Goal: Task Accomplishment & Management: Manage account settings

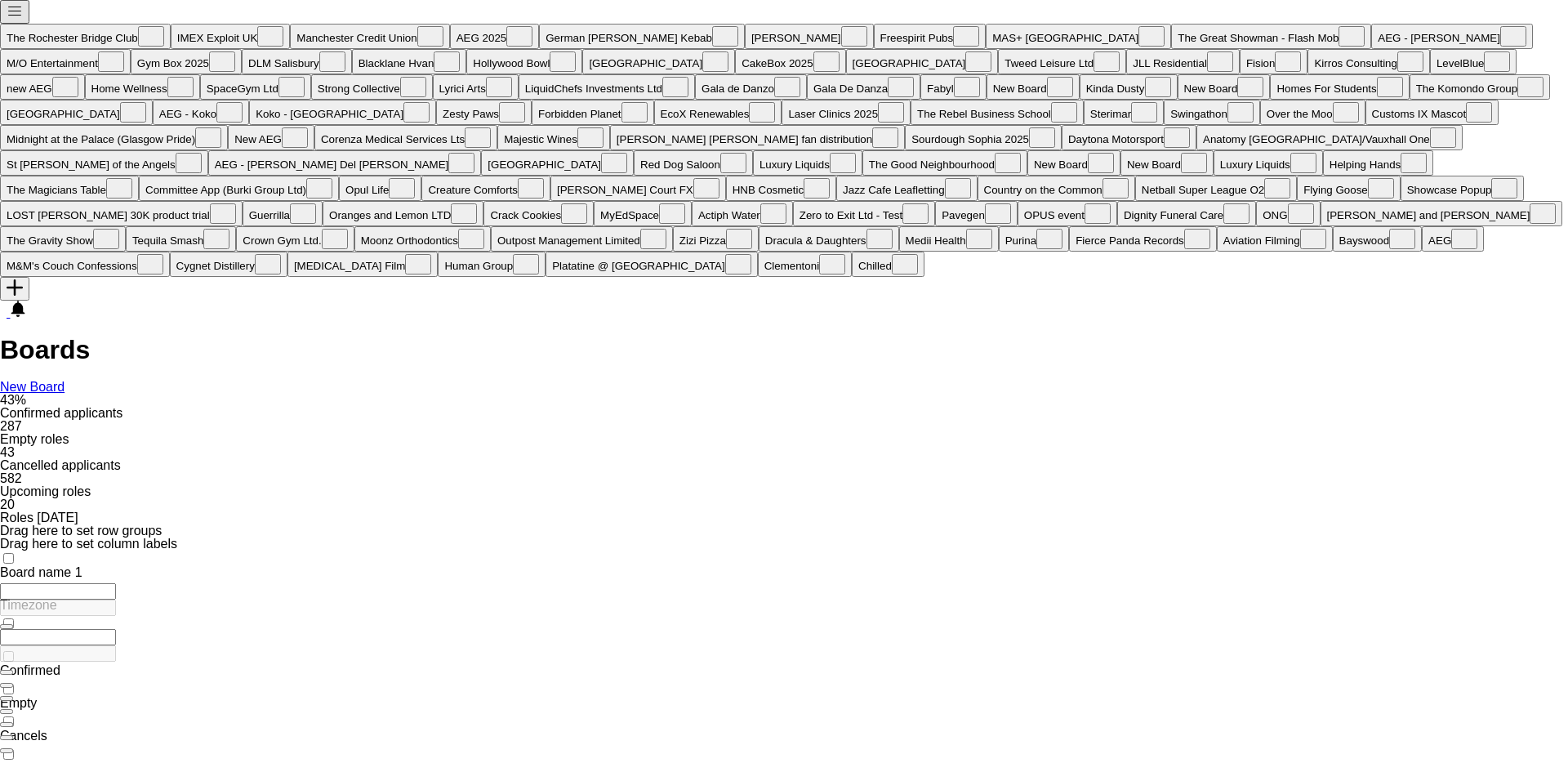
type input "****"
click at [19, 12] on app-icon "Menu" at bounding box center [15, 15] width 17 height 12
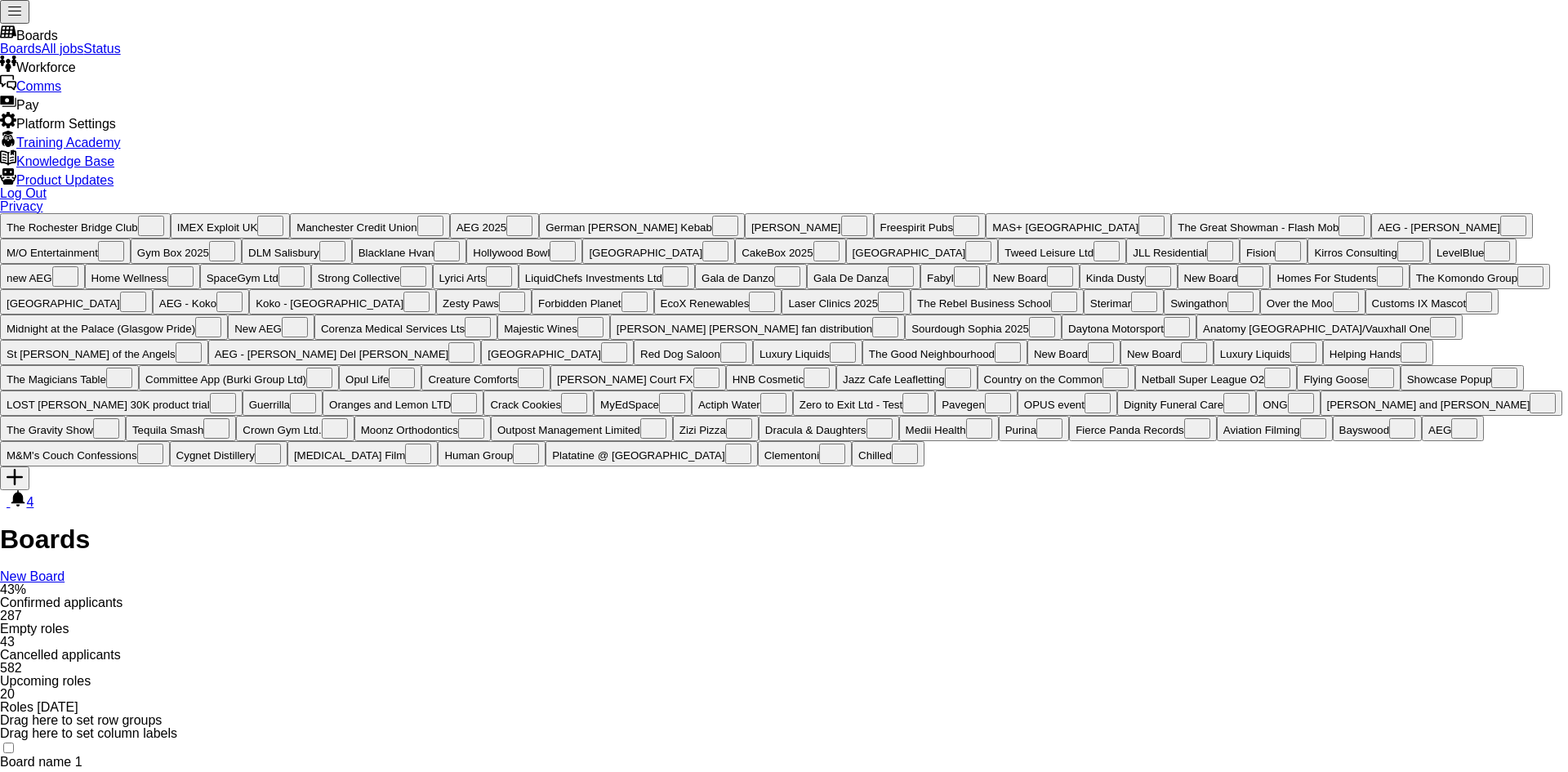
click at [84, 56] on link "All jobs" at bounding box center [62, 48] width 42 height 14
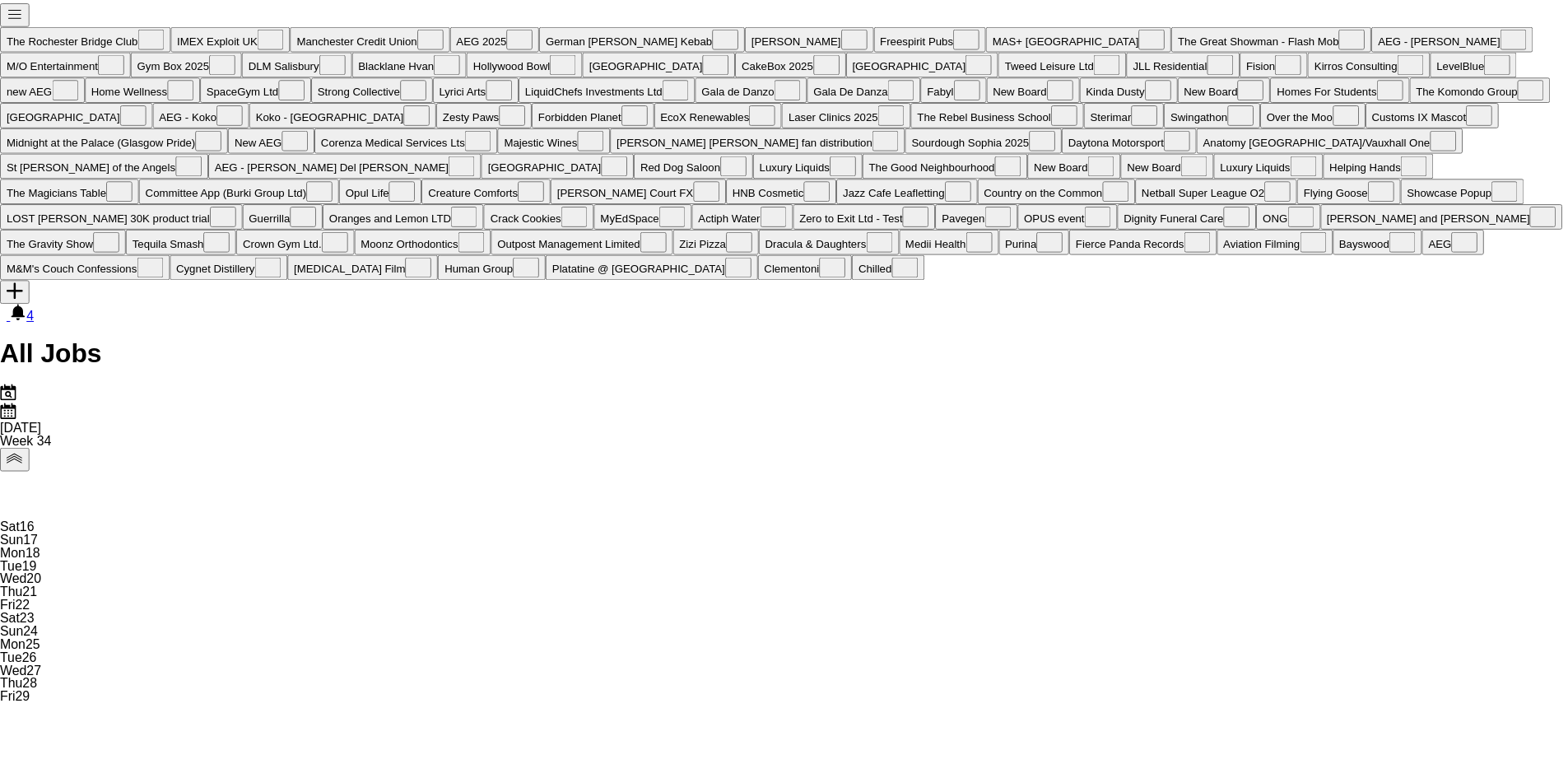
scroll to position [0, 393]
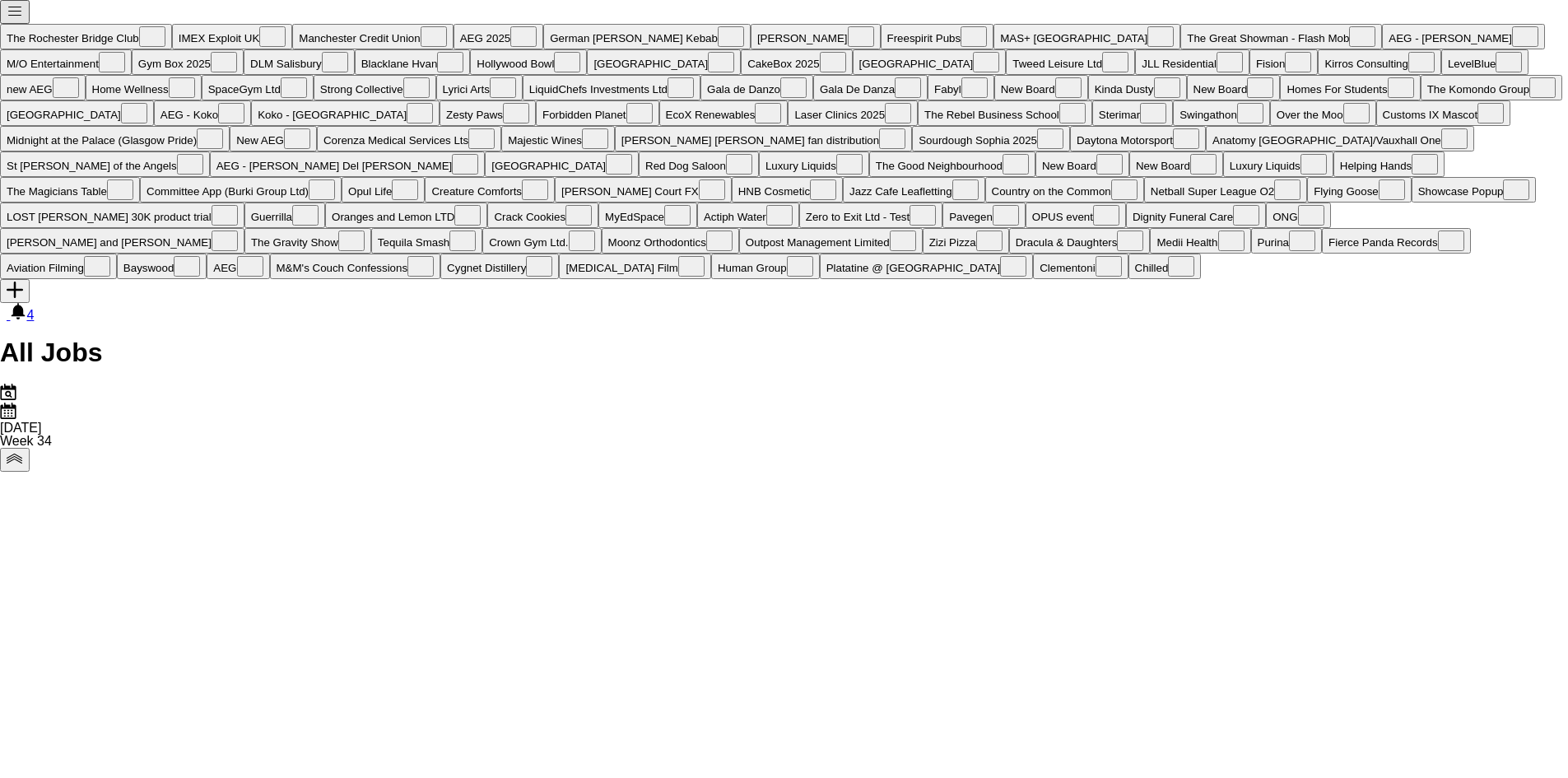
drag, startPoint x: 922, startPoint y: 582, endPoint x: 844, endPoint y: 569, distance: 79.1
drag, startPoint x: 1238, startPoint y: 489, endPoint x: 1125, endPoint y: 490, distance: 113.0
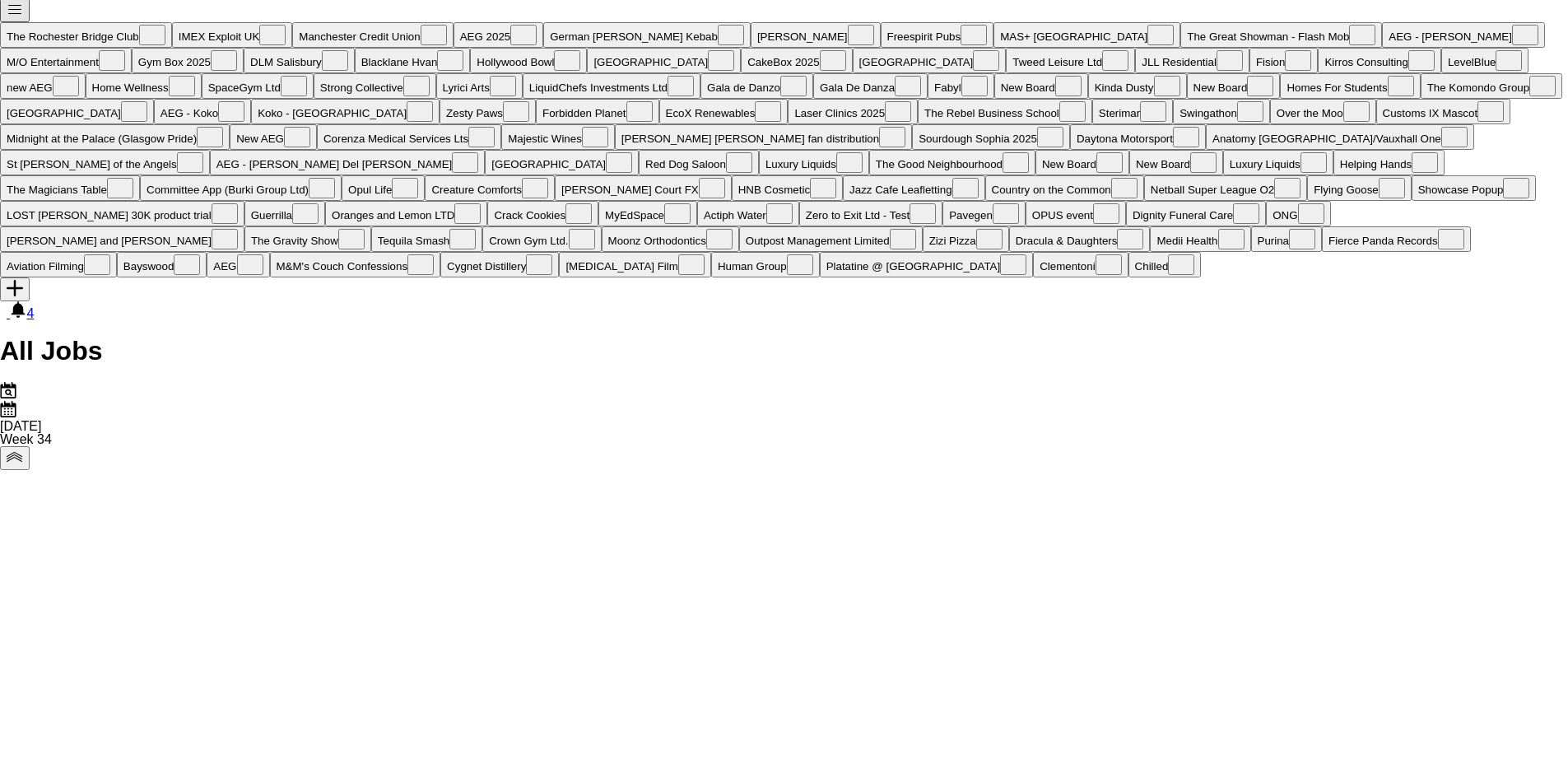
scroll to position [0, 0]
drag, startPoint x: 1402, startPoint y: 612, endPoint x: 845, endPoint y: 590, distance: 557.4
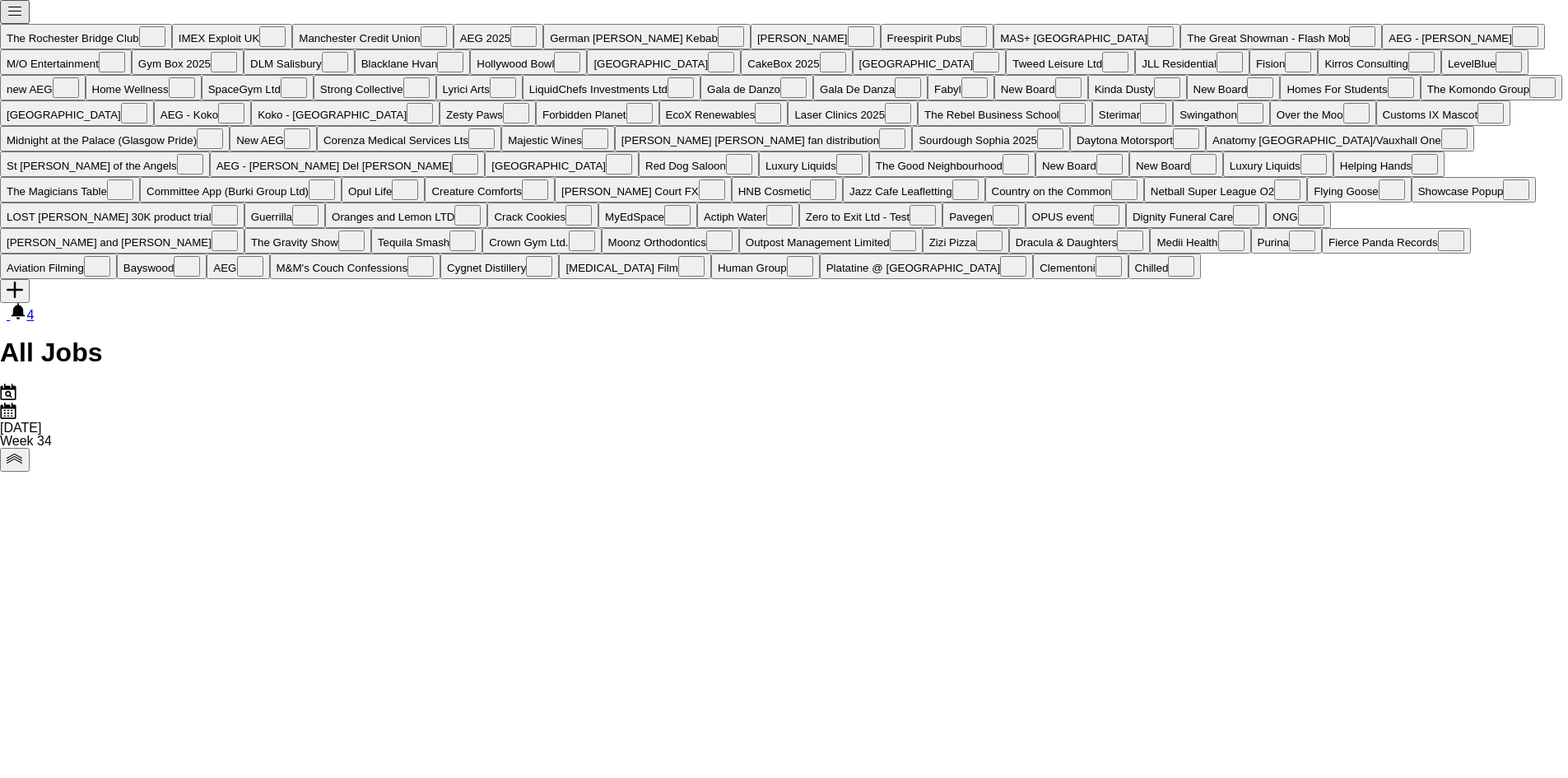
drag, startPoint x: 355, startPoint y: 471, endPoint x: 672, endPoint y: 506, distance: 318.9
drag, startPoint x: 748, startPoint y: 504, endPoint x: 610, endPoint y: 507, distance: 138.0
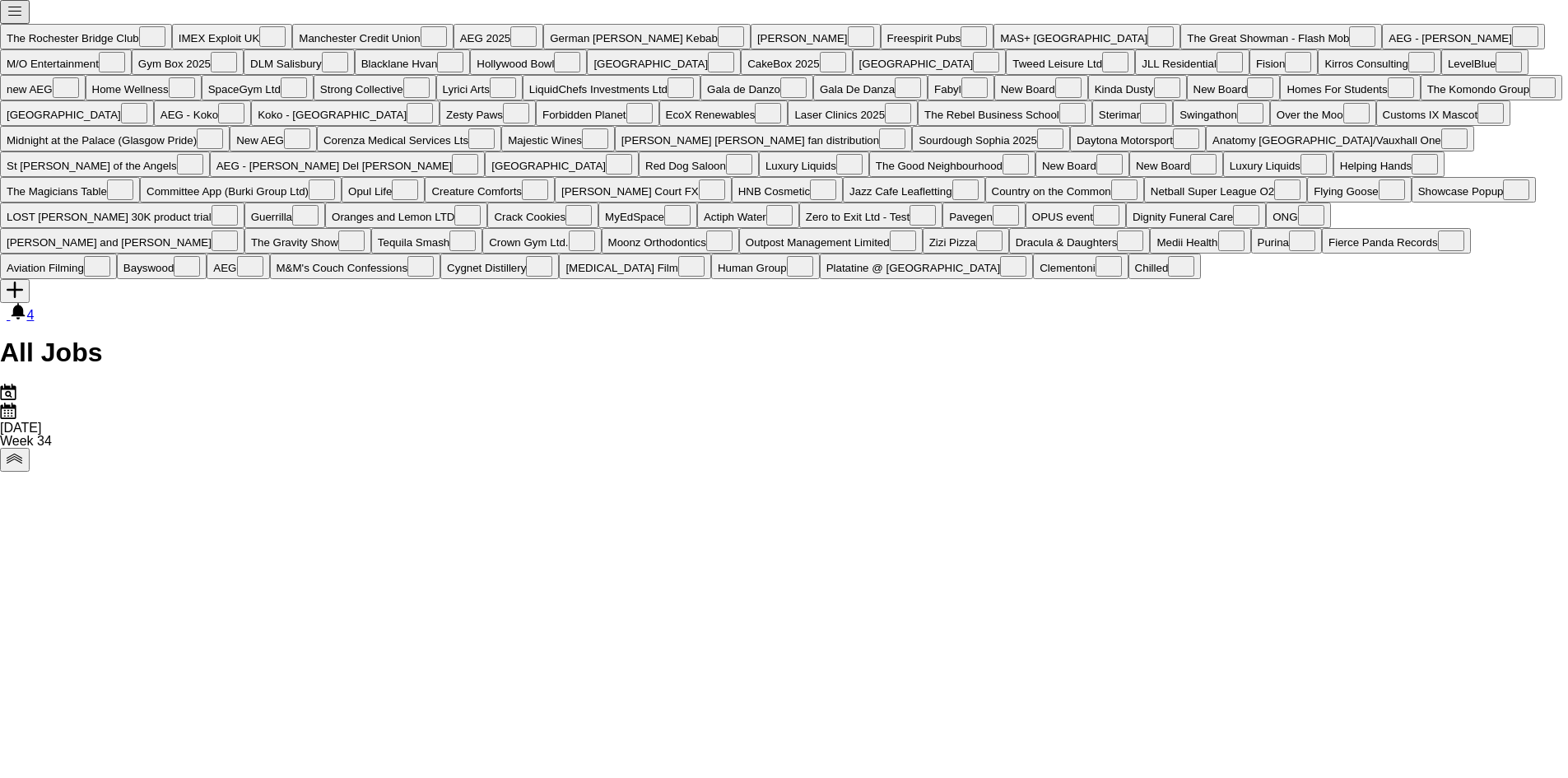
drag, startPoint x: 764, startPoint y: 520, endPoint x: 397, endPoint y: 498, distance: 367.7
drag, startPoint x: 1029, startPoint y: 573, endPoint x: 393, endPoint y: 527, distance: 637.7
drag, startPoint x: 970, startPoint y: 530, endPoint x: 472, endPoint y: 550, distance: 498.4
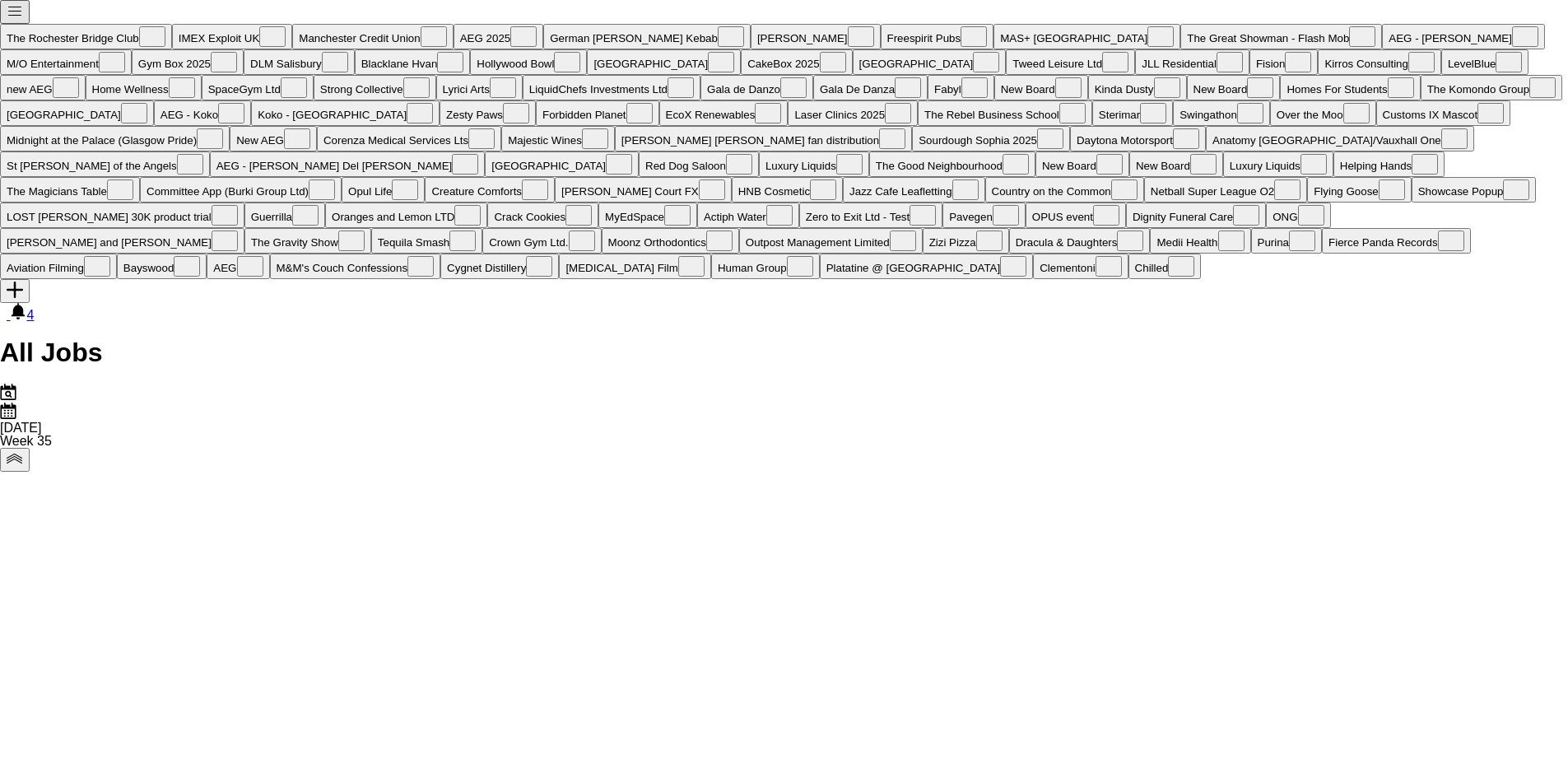
drag, startPoint x: 619, startPoint y: 516, endPoint x: 444, endPoint y: 499, distance: 175.8
drag, startPoint x: 915, startPoint y: 458, endPoint x: 606, endPoint y: 462, distance: 309.0
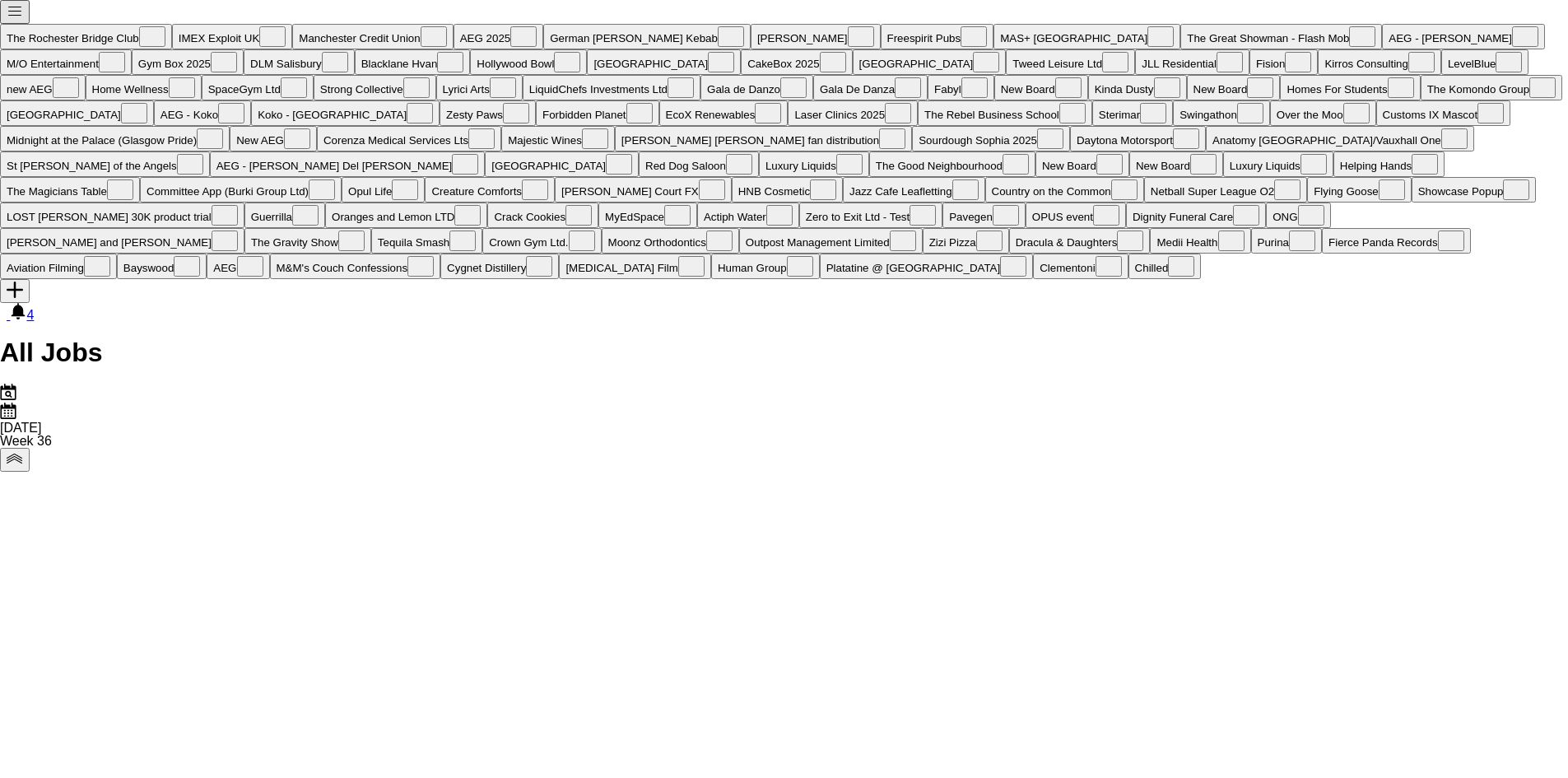
drag, startPoint x: 1236, startPoint y: 514, endPoint x: 753, endPoint y: 509, distance: 483.0
drag, startPoint x: 903, startPoint y: 495, endPoint x: 850, endPoint y: 502, distance: 53.5
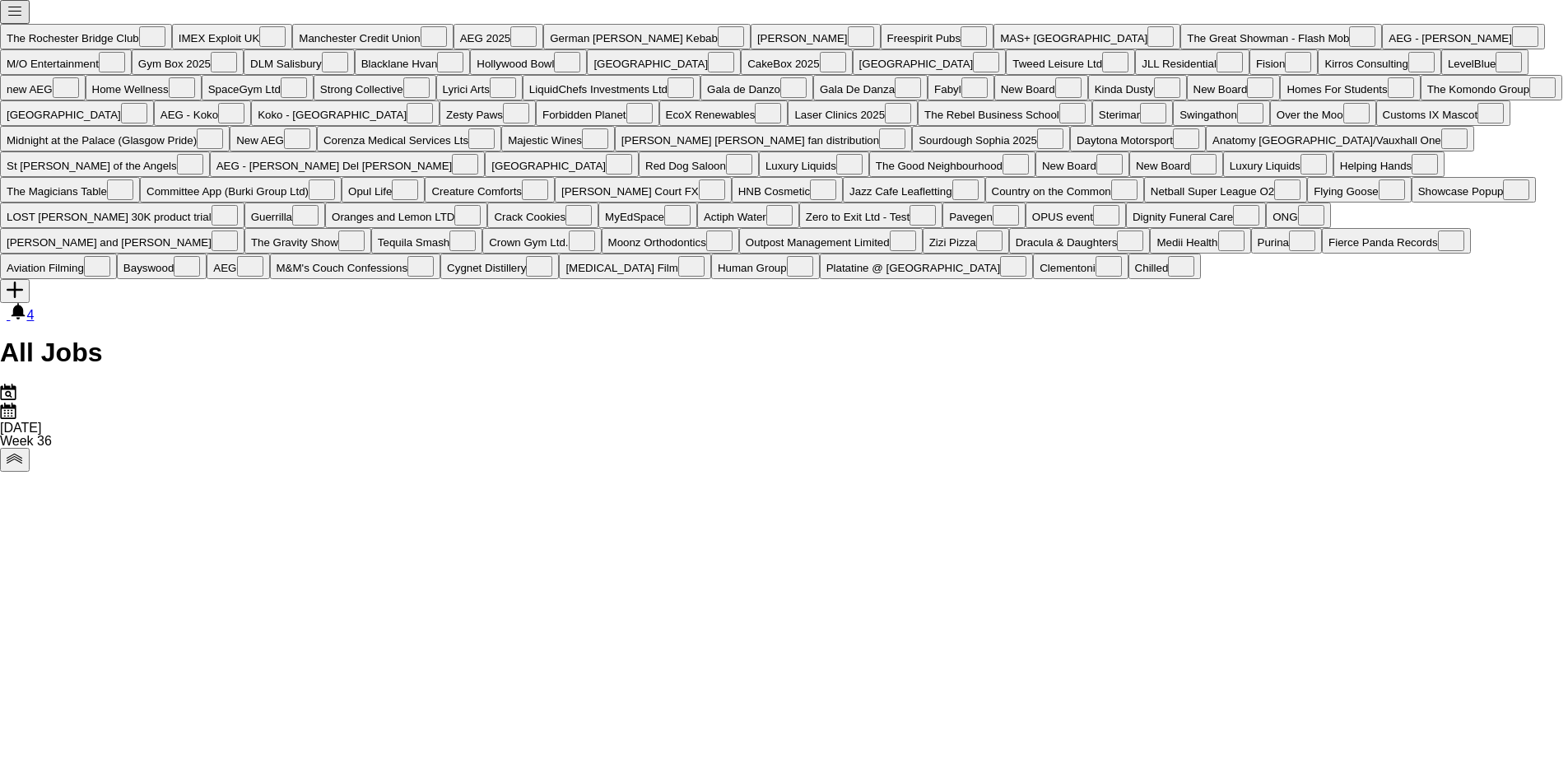
drag, startPoint x: 346, startPoint y: 494, endPoint x: 858, endPoint y: 570, distance: 517.6
drag, startPoint x: 904, startPoint y: 662, endPoint x: 1300, endPoint y: 716, distance: 399.7
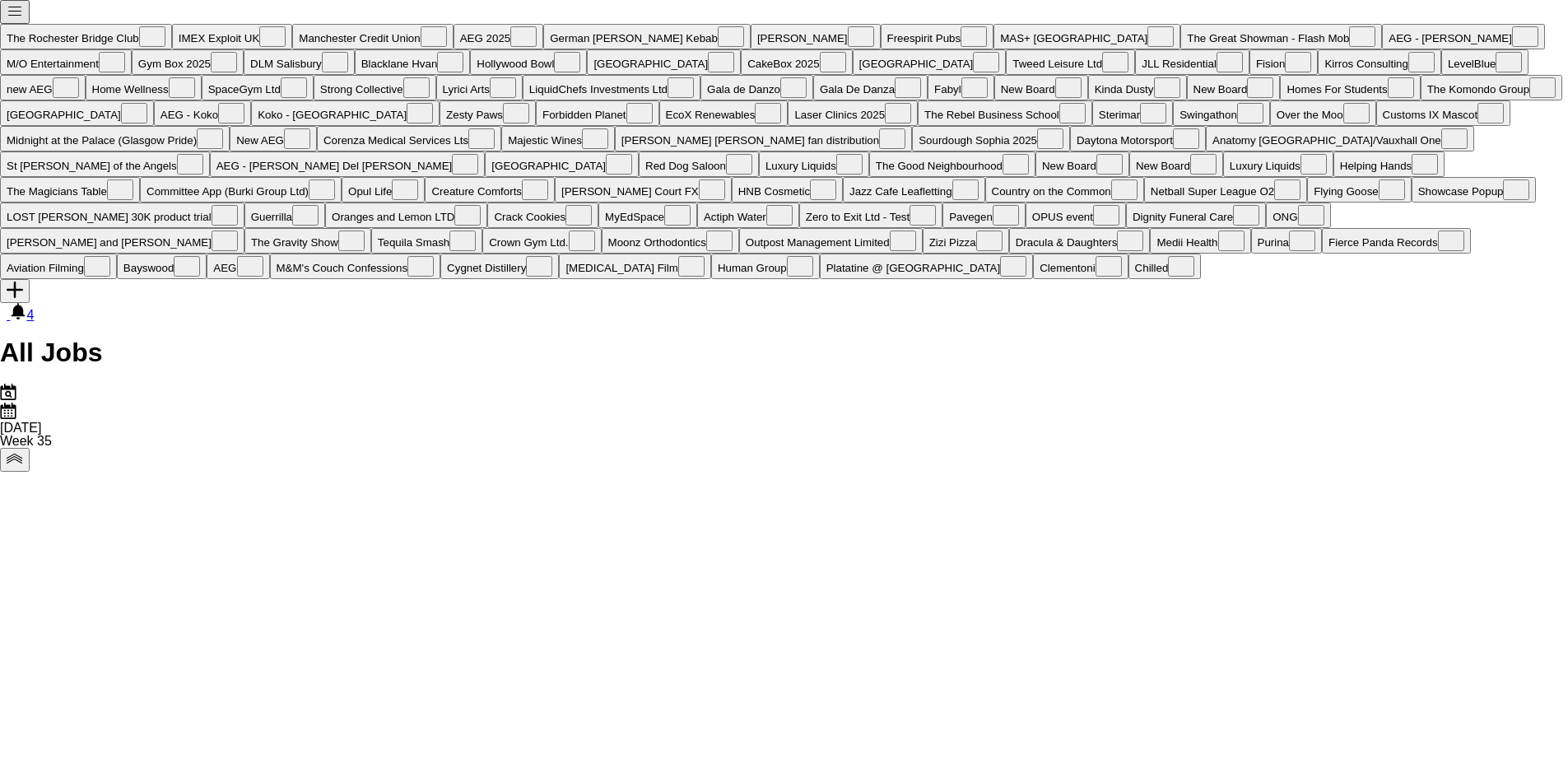
drag, startPoint x: 534, startPoint y: 489, endPoint x: 703, endPoint y: 489, distance: 169.0
drag, startPoint x: 253, startPoint y: 487, endPoint x: 942, endPoint y: 590, distance: 696.7
drag, startPoint x: 471, startPoint y: 521, endPoint x: 872, endPoint y: 558, distance: 402.7
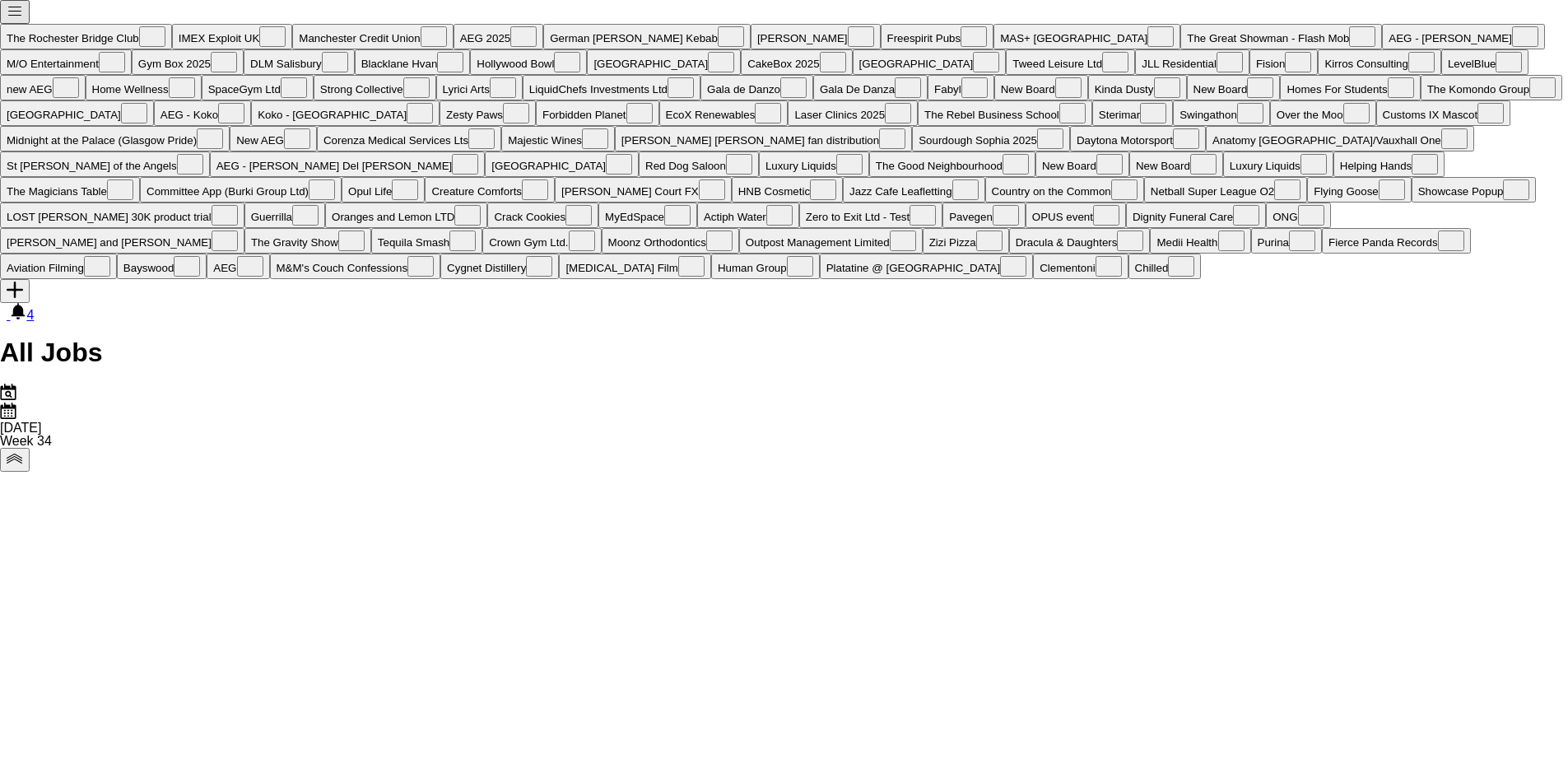
drag, startPoint x: 503, startPoint y: 534, endPoint x: 799, endPoint y: 555, distance: 296.7
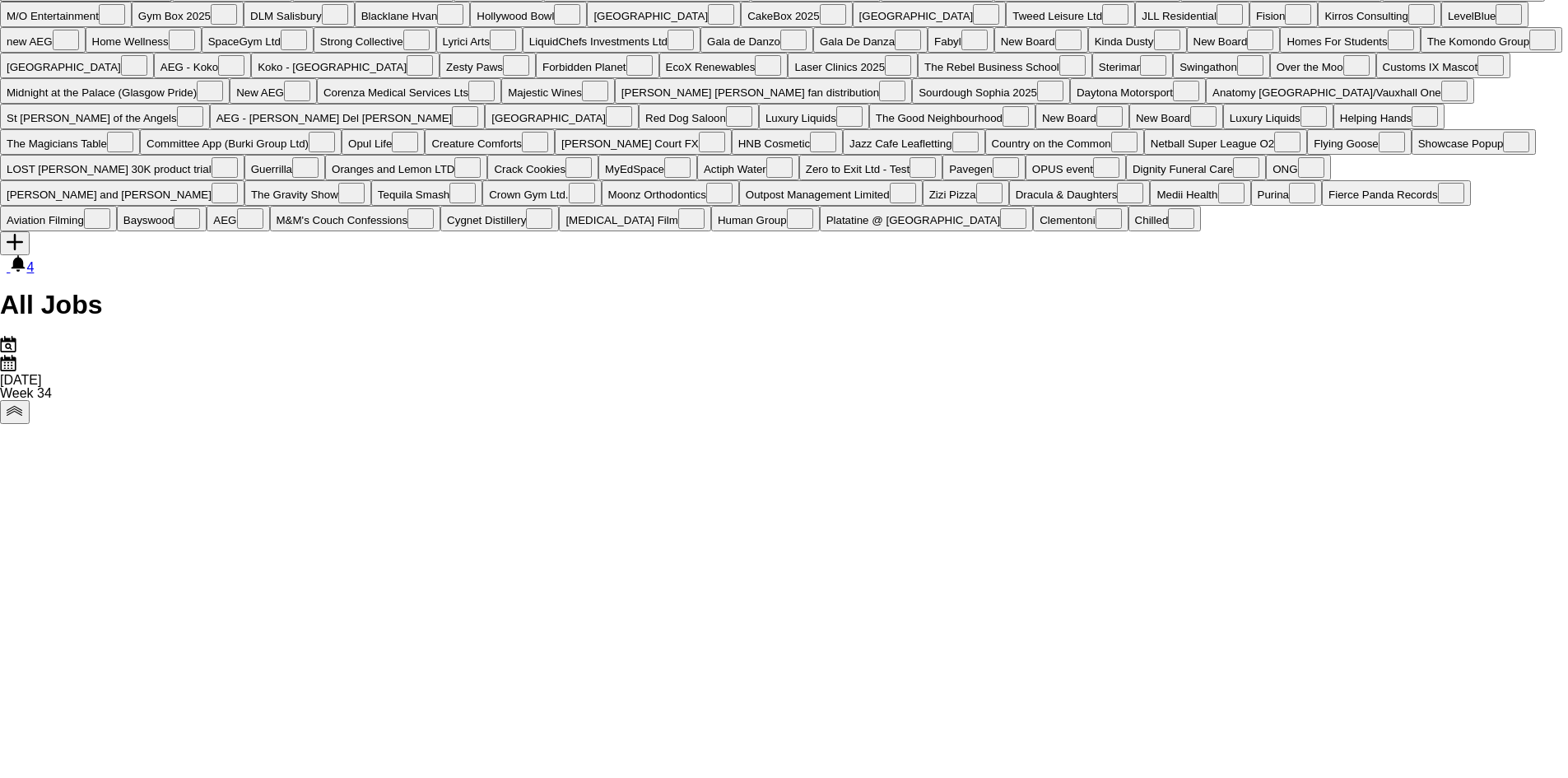
scroll to position [0, 0]
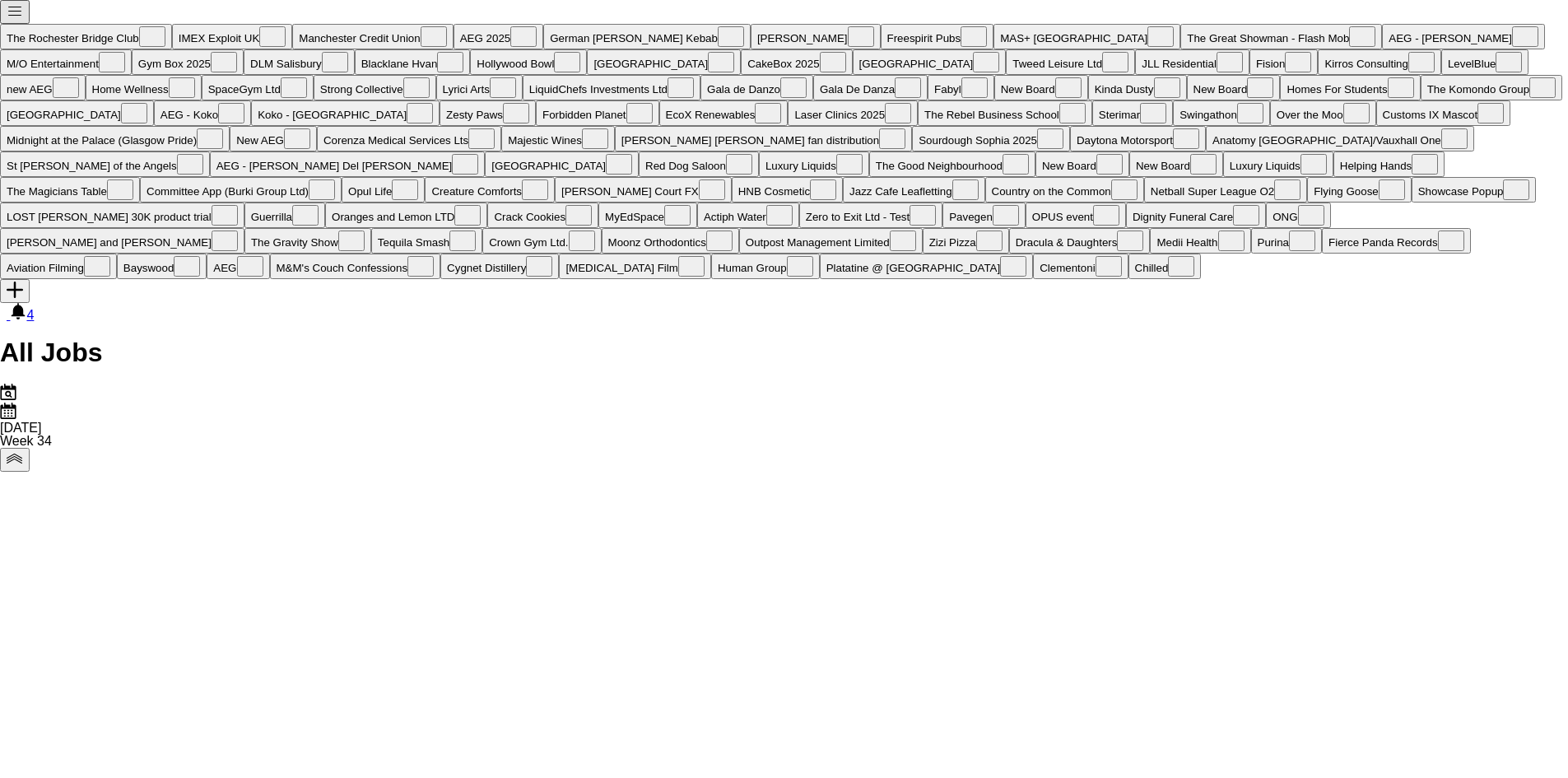
drag, startPoint x: 488, startPoint y: 585, endPoint x: 1316, endPoint y: 690, distance: 834.6
drag, startPoint x: 497, startPoint y: 586, endPoint x: 57, endPoint y: 535, distance: 442.9
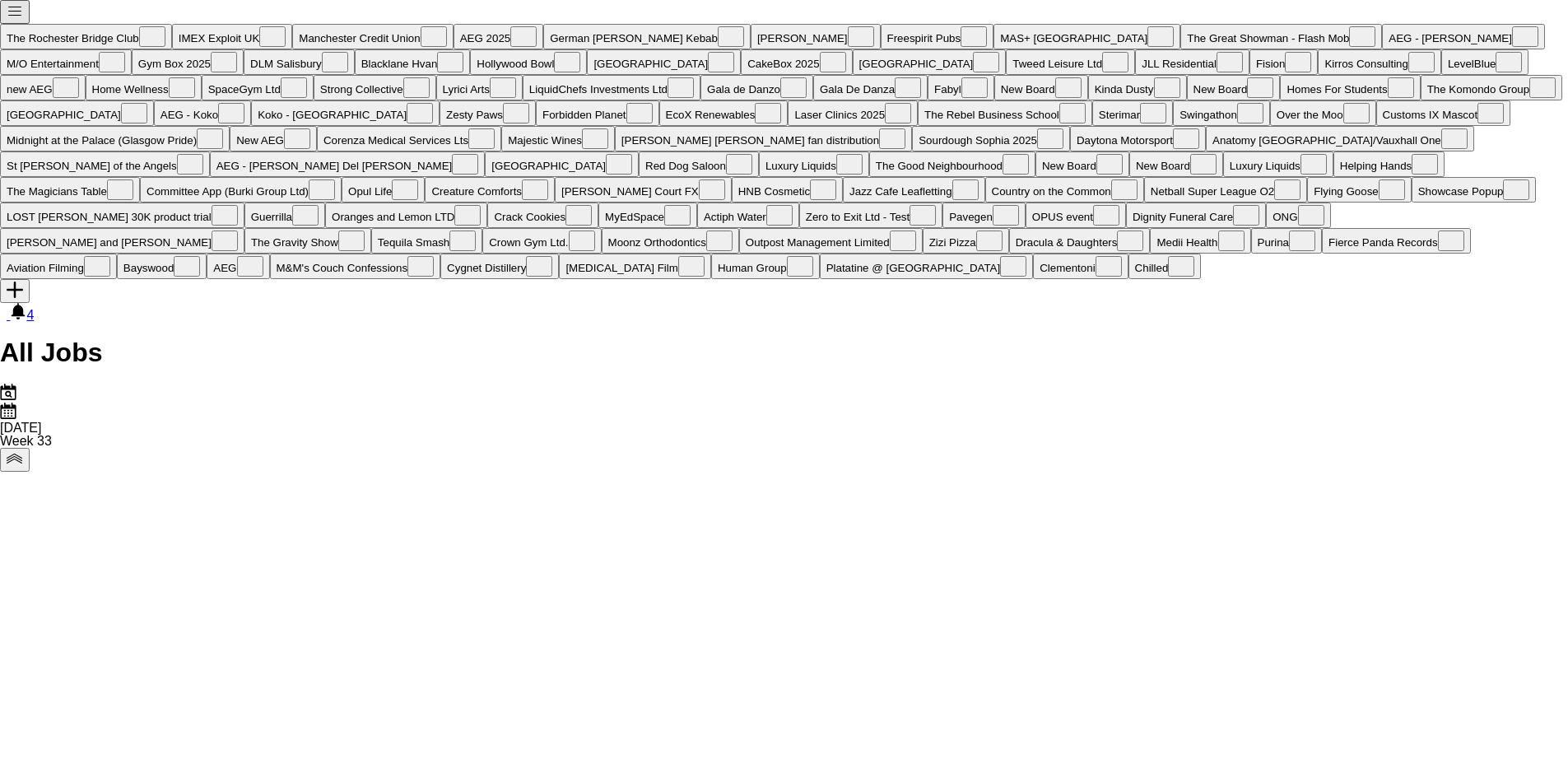
drag, startPoint x: 524, startPoint y: 675, endPoint x: 176, endPoint y: 576, distance: 361.8
drag, startPoint x: 430, startPoint y: 718, endPoint x: 578, endPoint y: 718, distance: 148.0
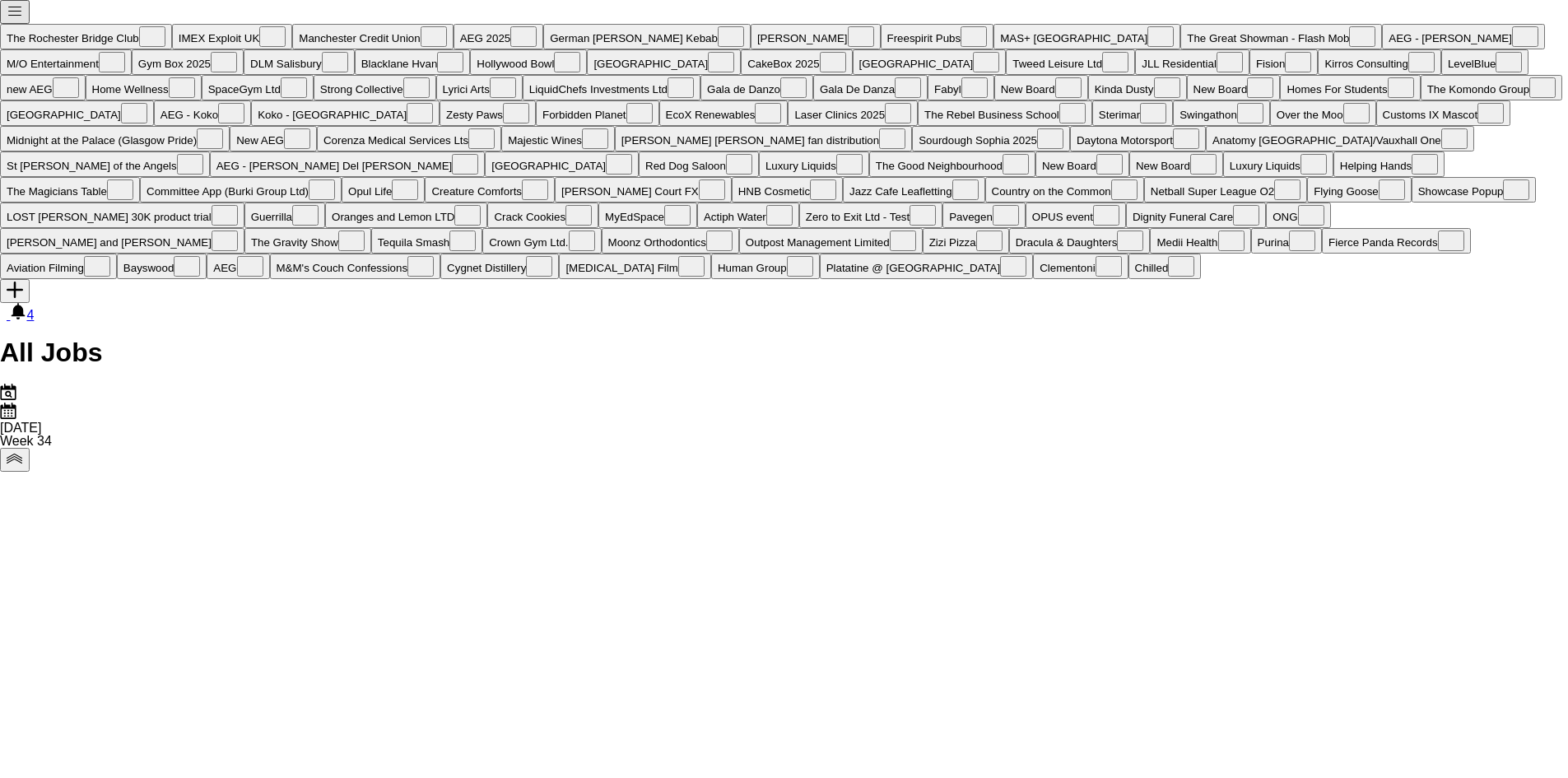
scroll to position [0, 401]
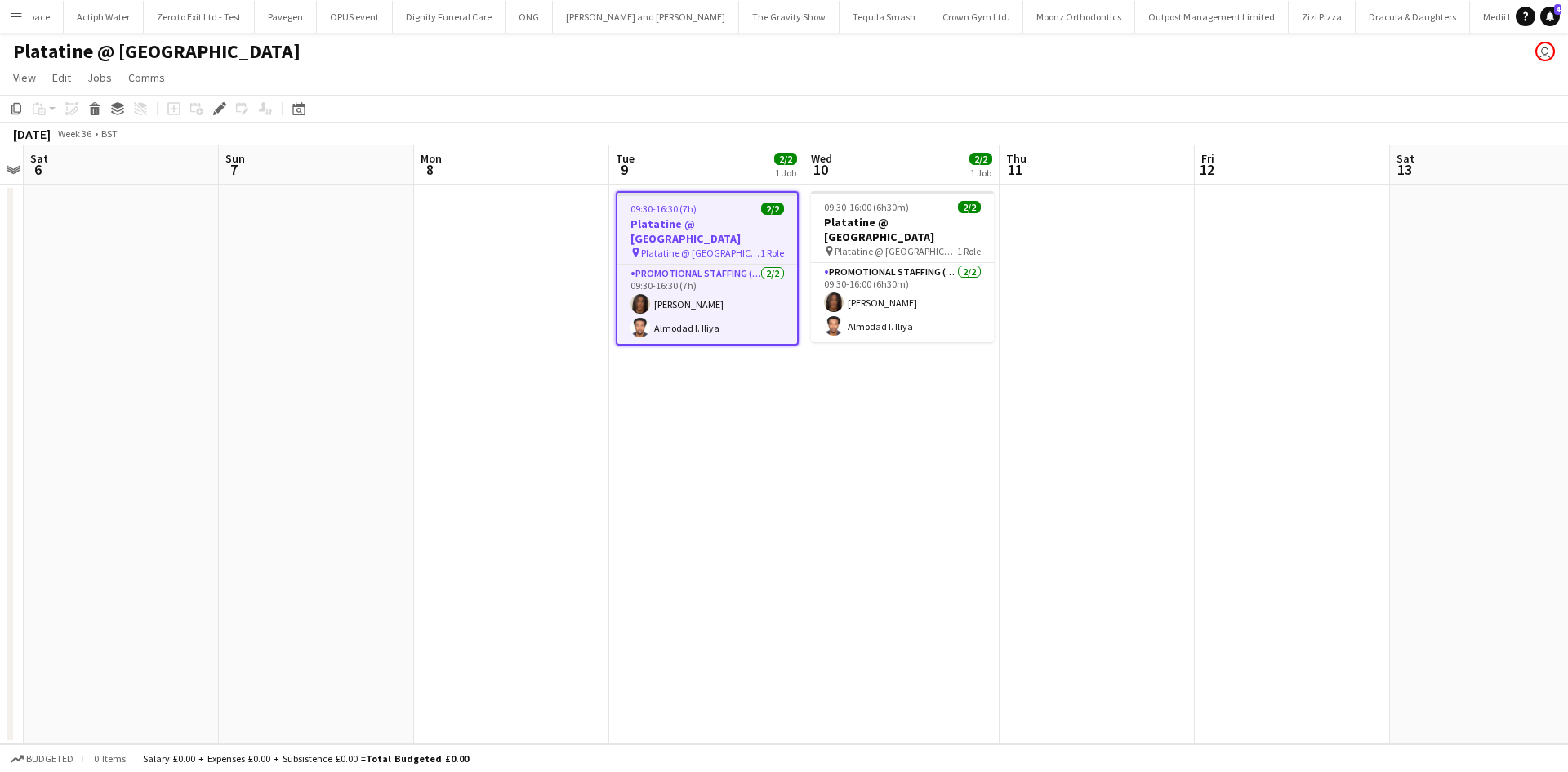
scroll to position [0, 8797]
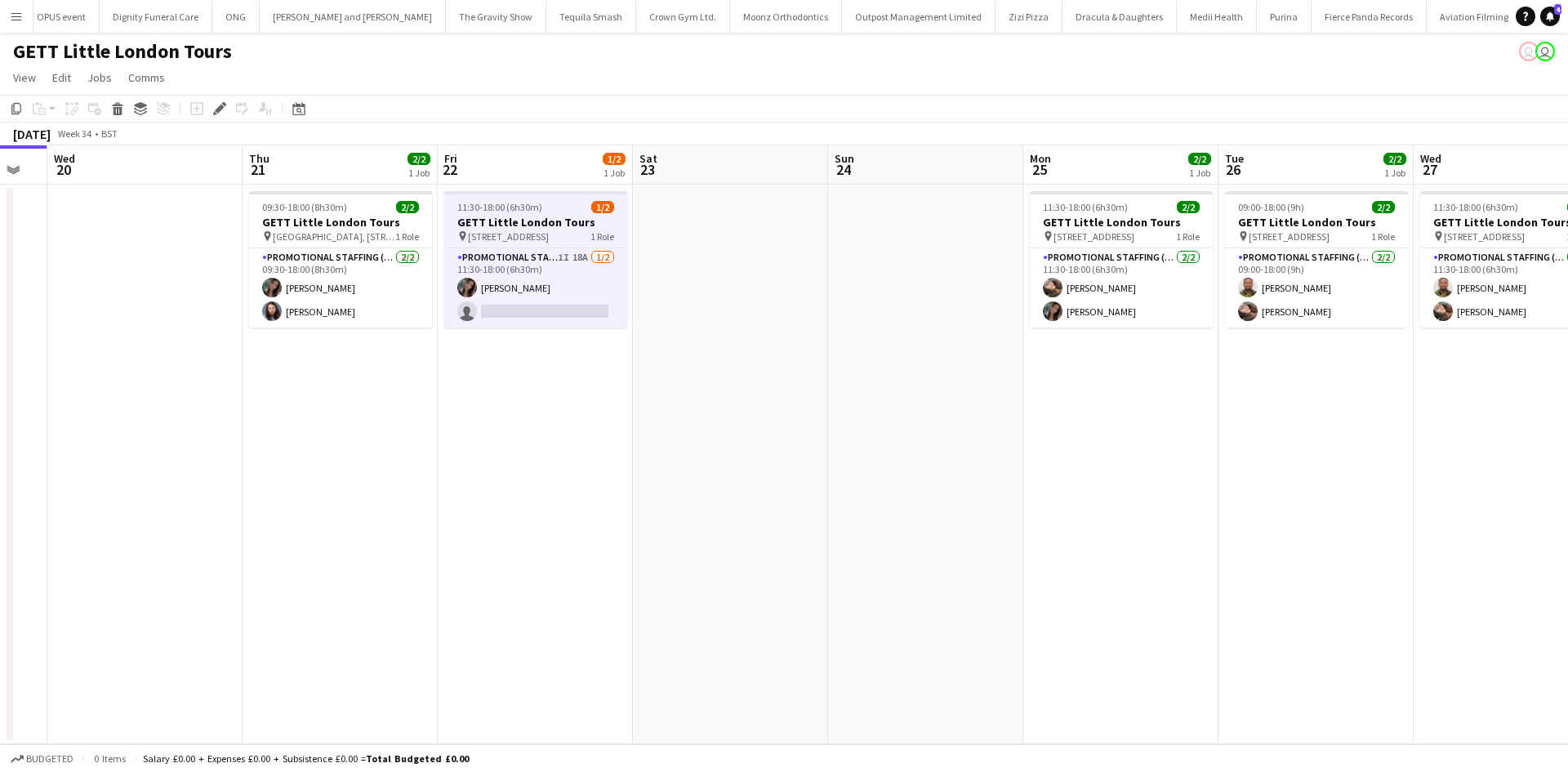
drag, startPoint x: 1176, startPoint y: 443, endPoint x: 1025, endPoint y: 452, distance: 151.3
click at [1031, 453] on app-calendar-viewport "Mon 18 Tue 19 Wed 20 Thu 21 2/2 1 Job Fri 22 1/2 1 Job Sat 23 Sun 24 Mon 25 2/2…" at bounding box center [784, 444] width 1568 height 599
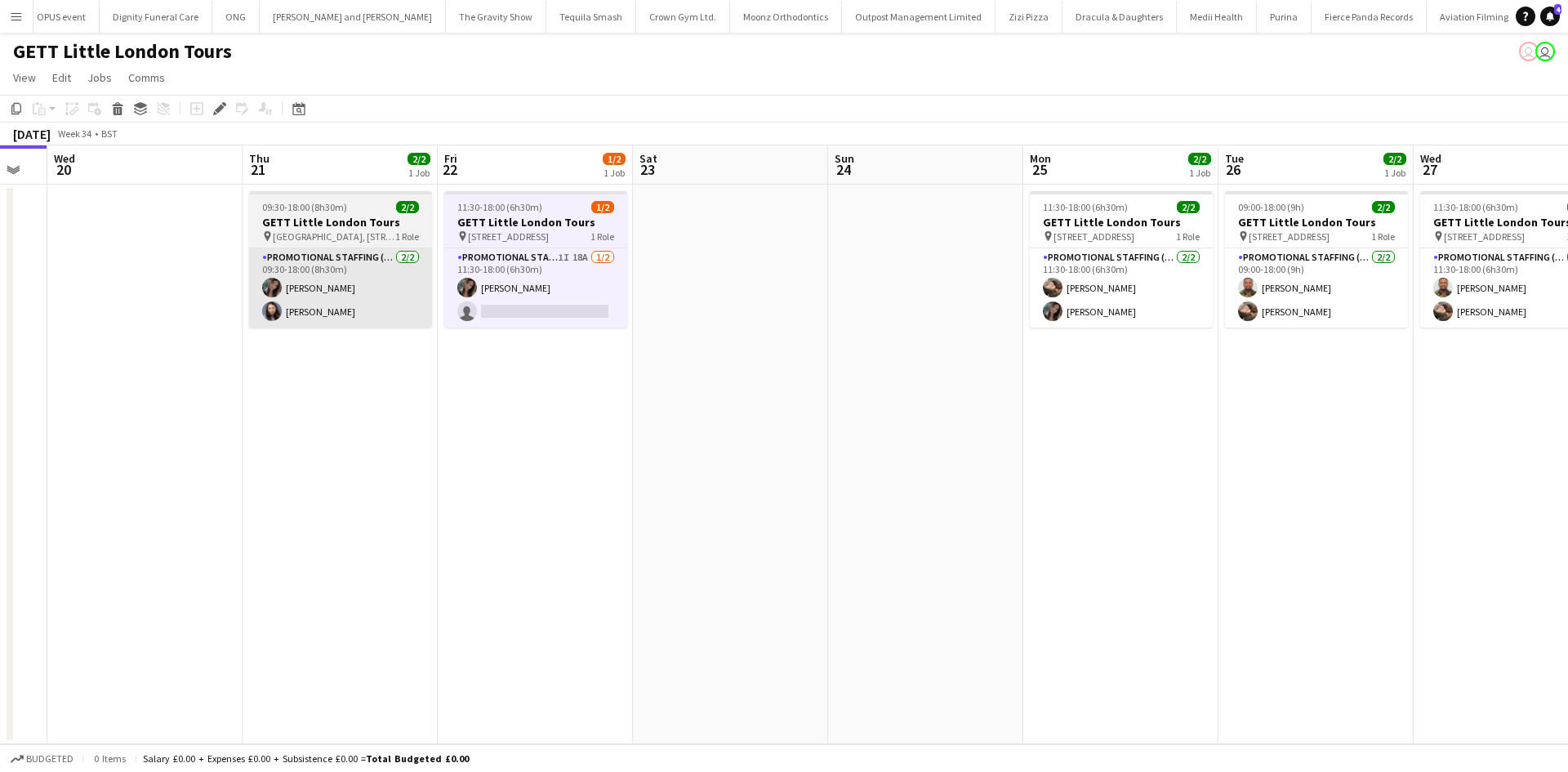
scroll to position [0, 353]
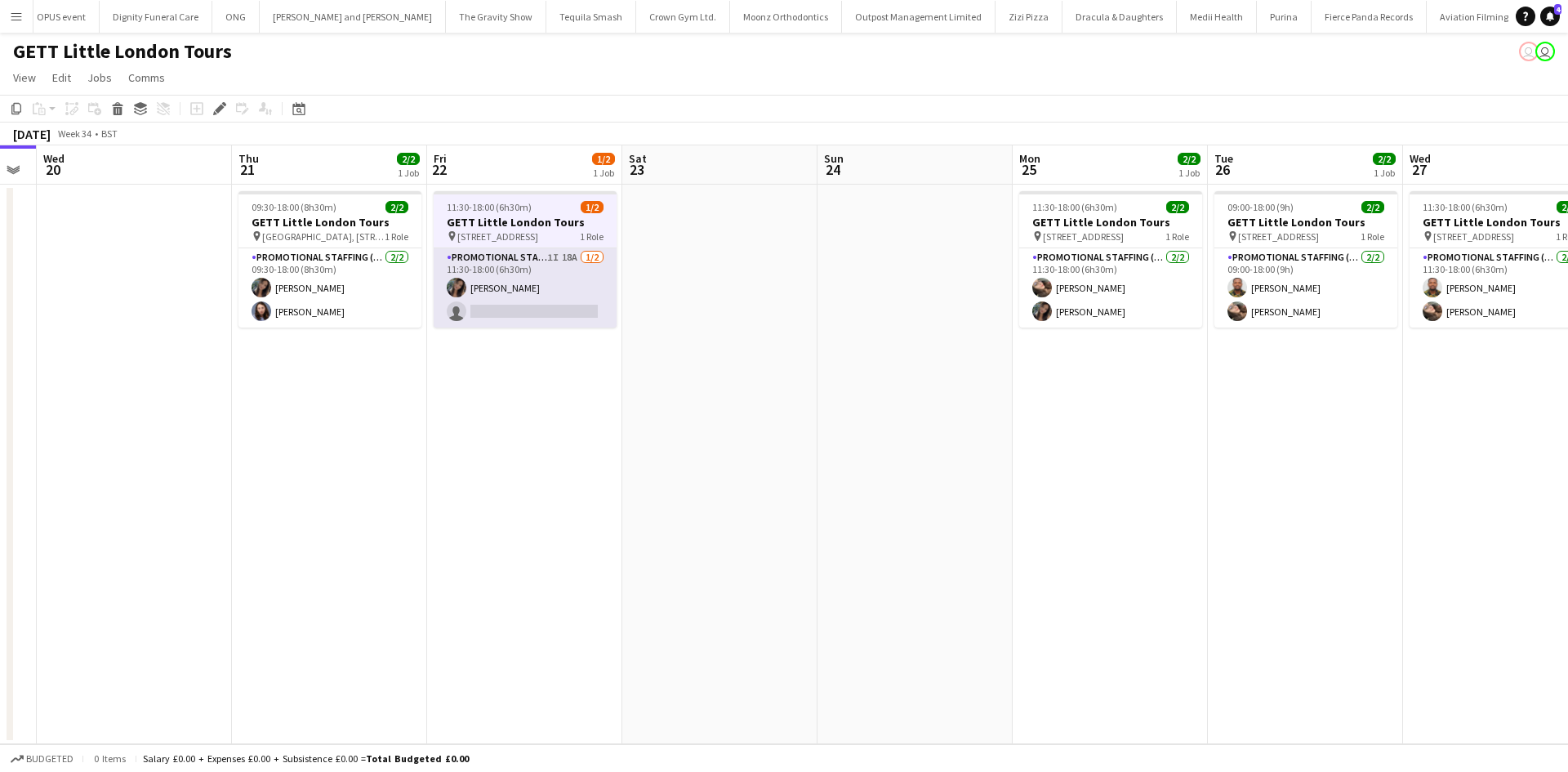
click at [561, 257] on app-card-role "Promotional Staffing (Brand Ambassadors) 1I 18A 1/2 11:30-18:00 (6h30m) Mariia …" at bounding box center [525, 287] width 183 height 79
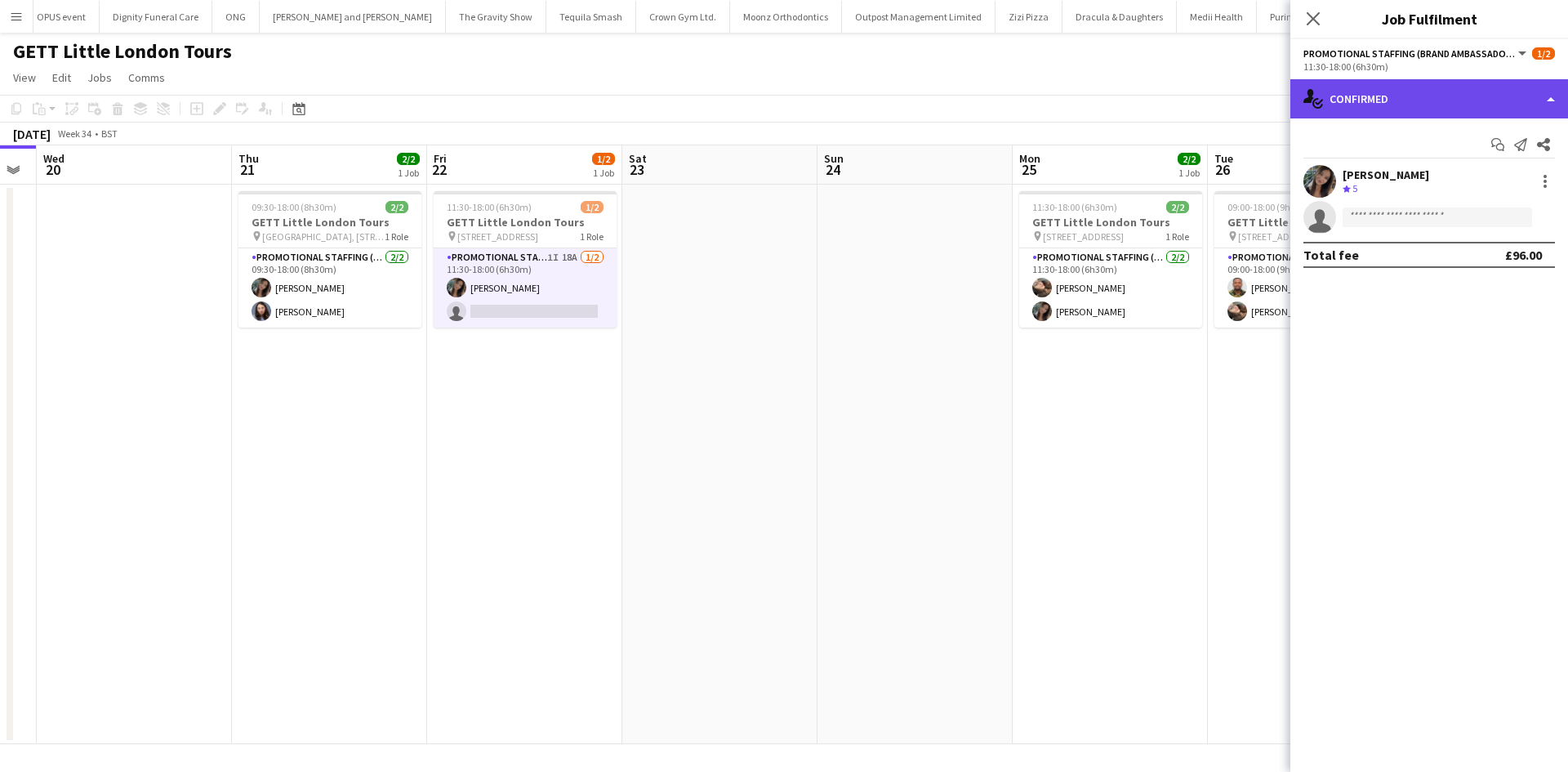
click at [1491, 100] on div "single-neutral-actions-check-2 Confirmed" at bounding box center [1429, 98] width 278 height 39
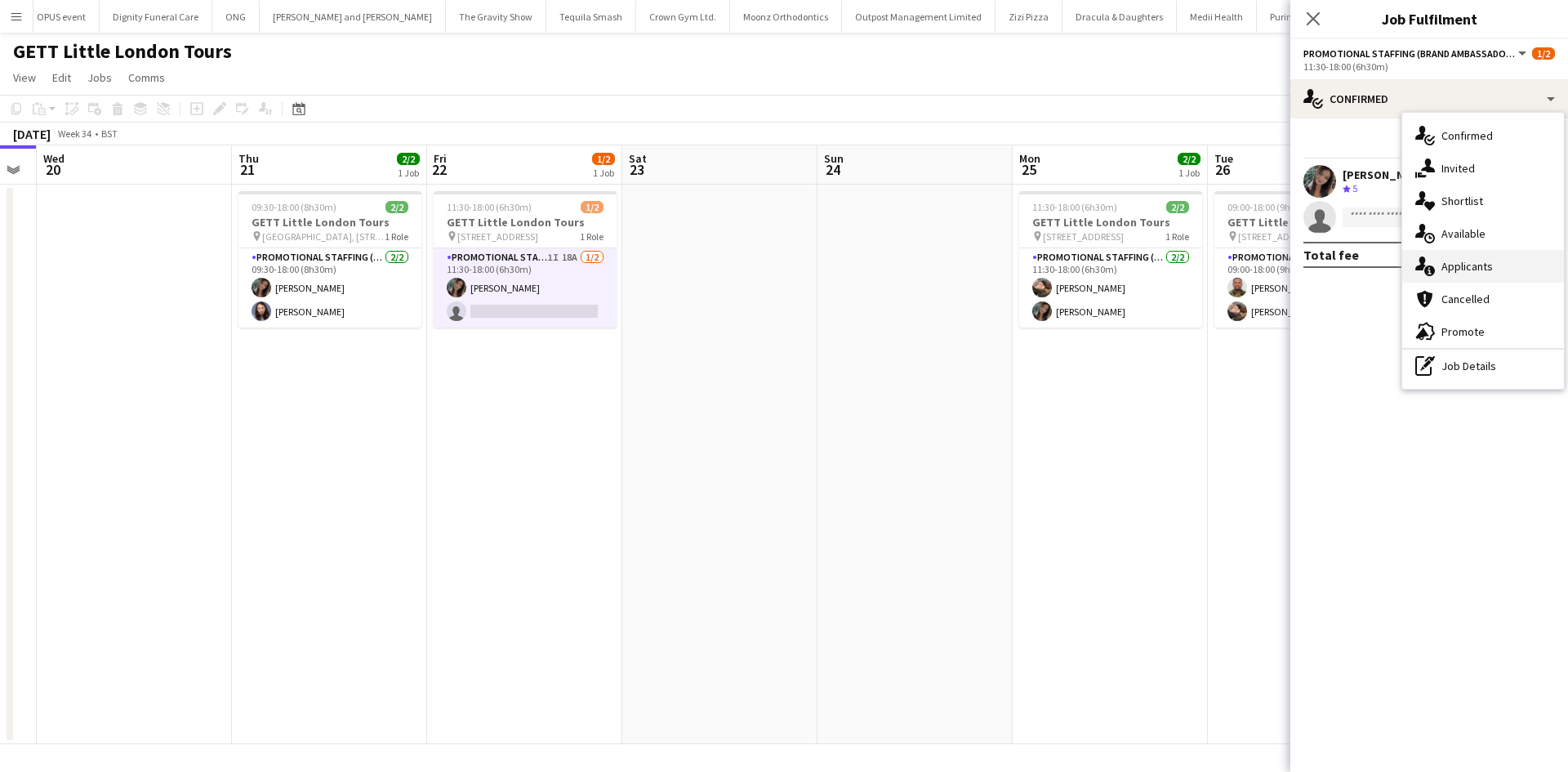
click at [1522, 263] on div "single-neutral-actions-information Applicants" at bounding box center [1483, 266] width 162 height 32
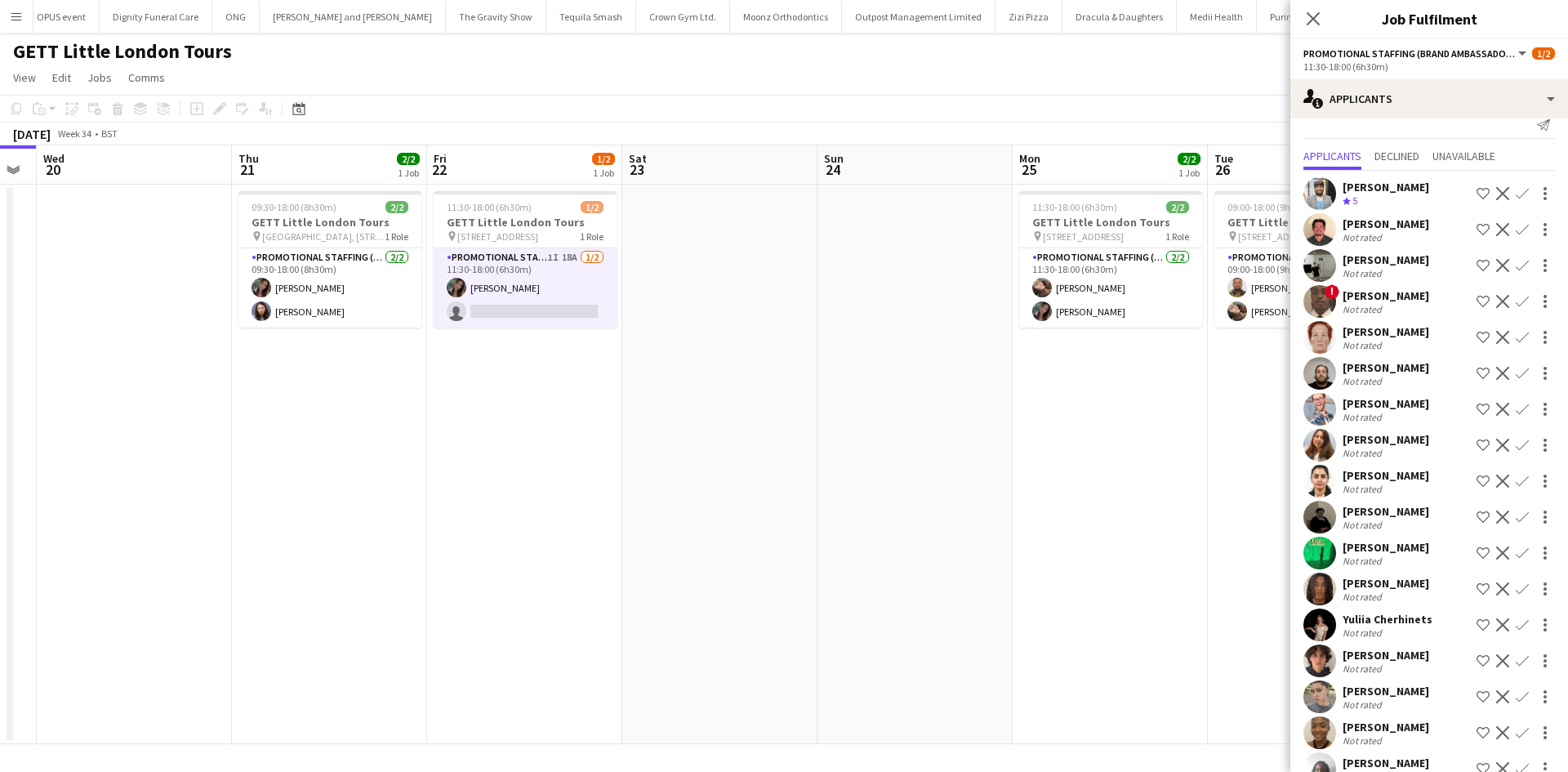
scroll to position [0, 0]
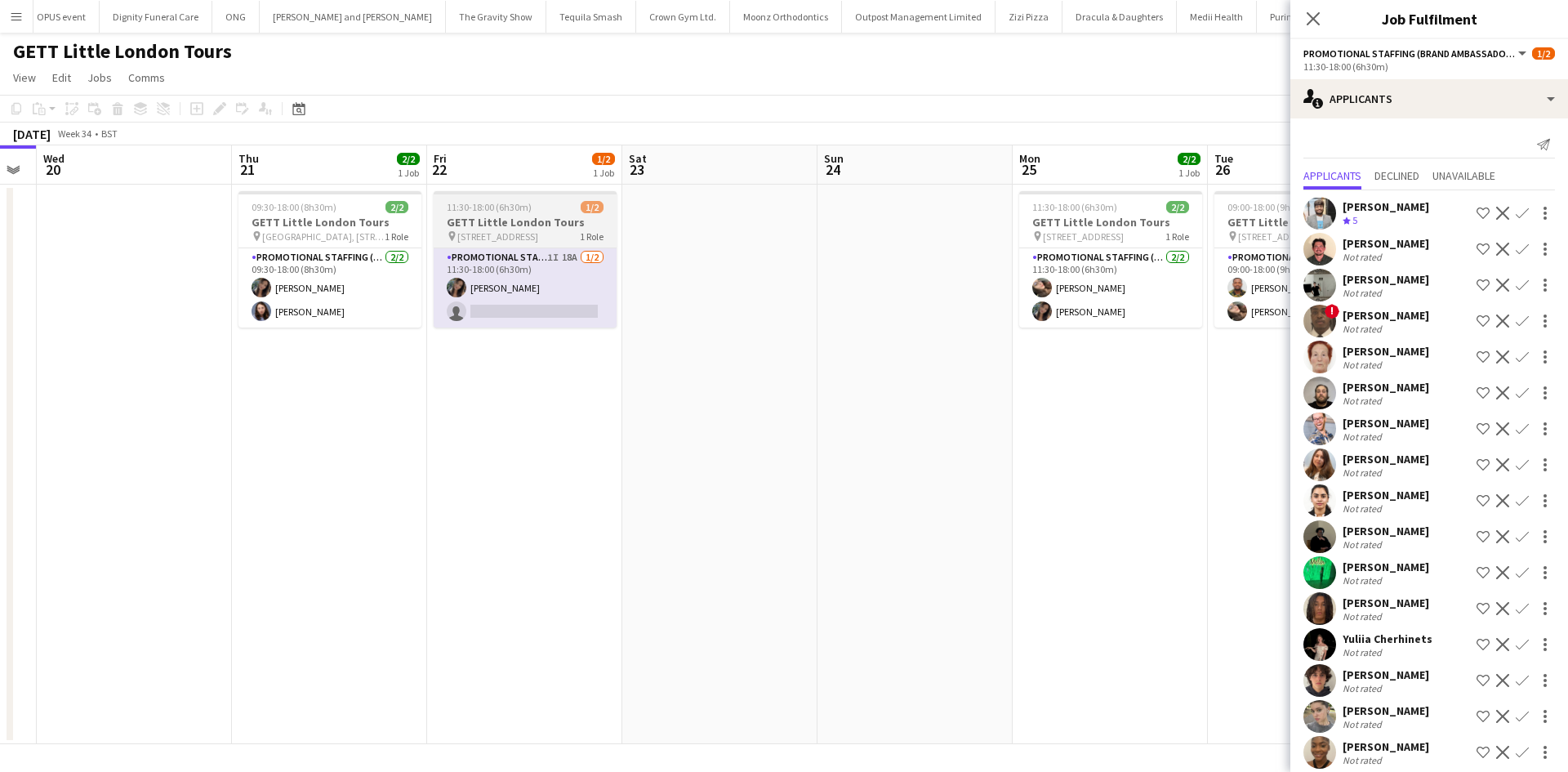
click at [491, 227] on h3 "GETT Little London Tours" at bounding box center [525, 222] width 183 height 15
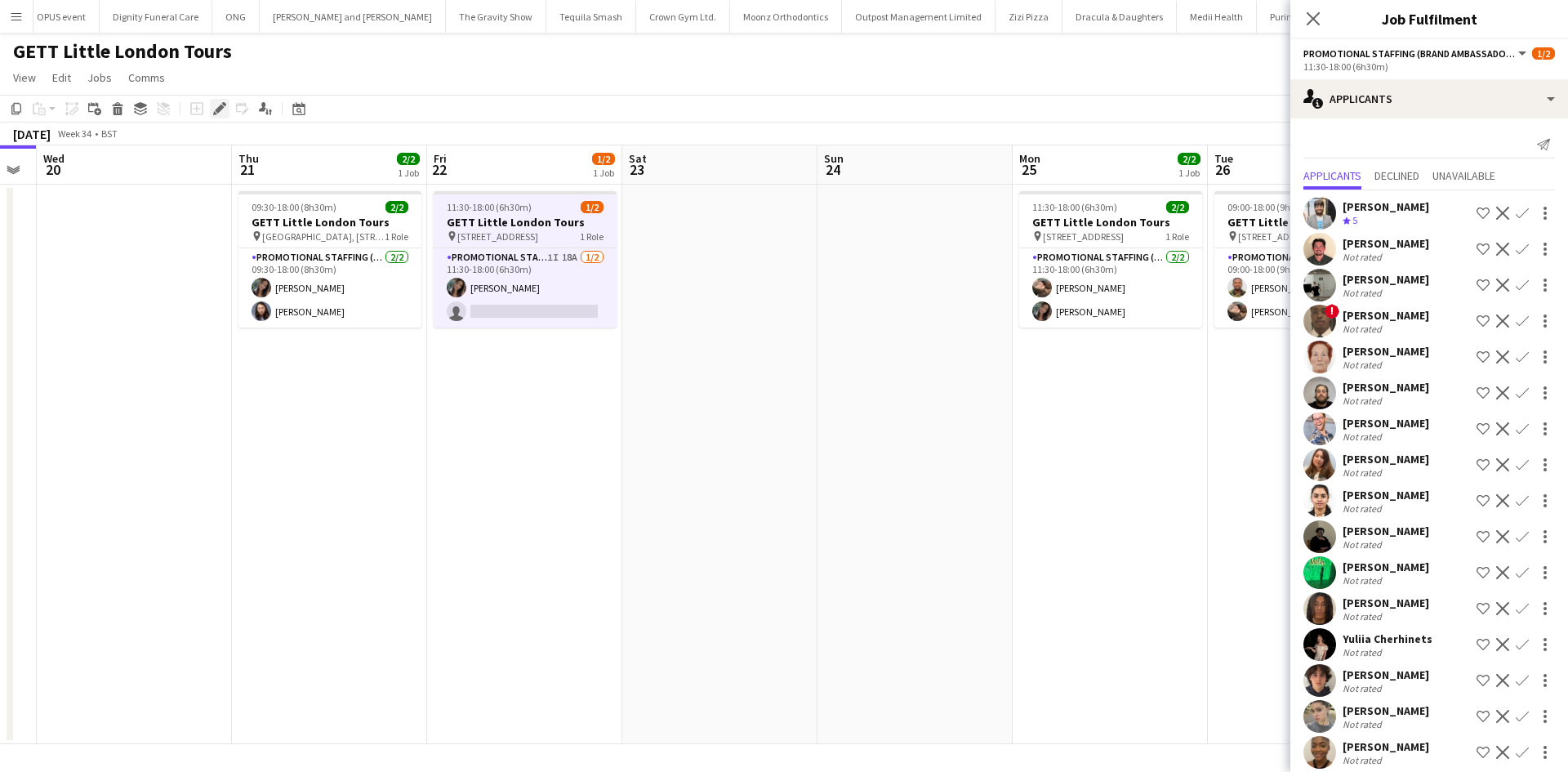
click at [211, 108] on div "Edit" at bounding box center [220, 109] width 20 height 20
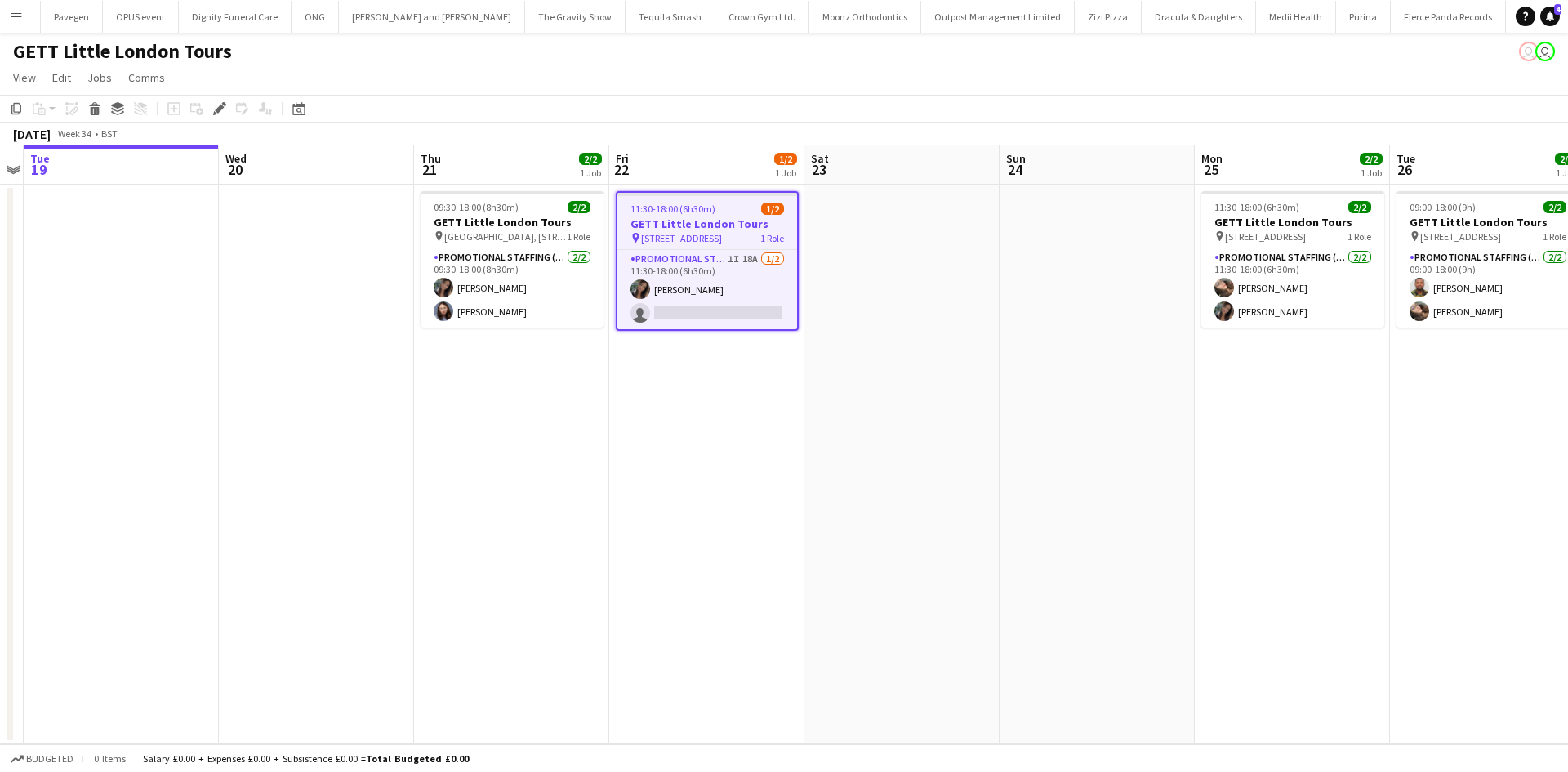
scroll to position [0, 9057]
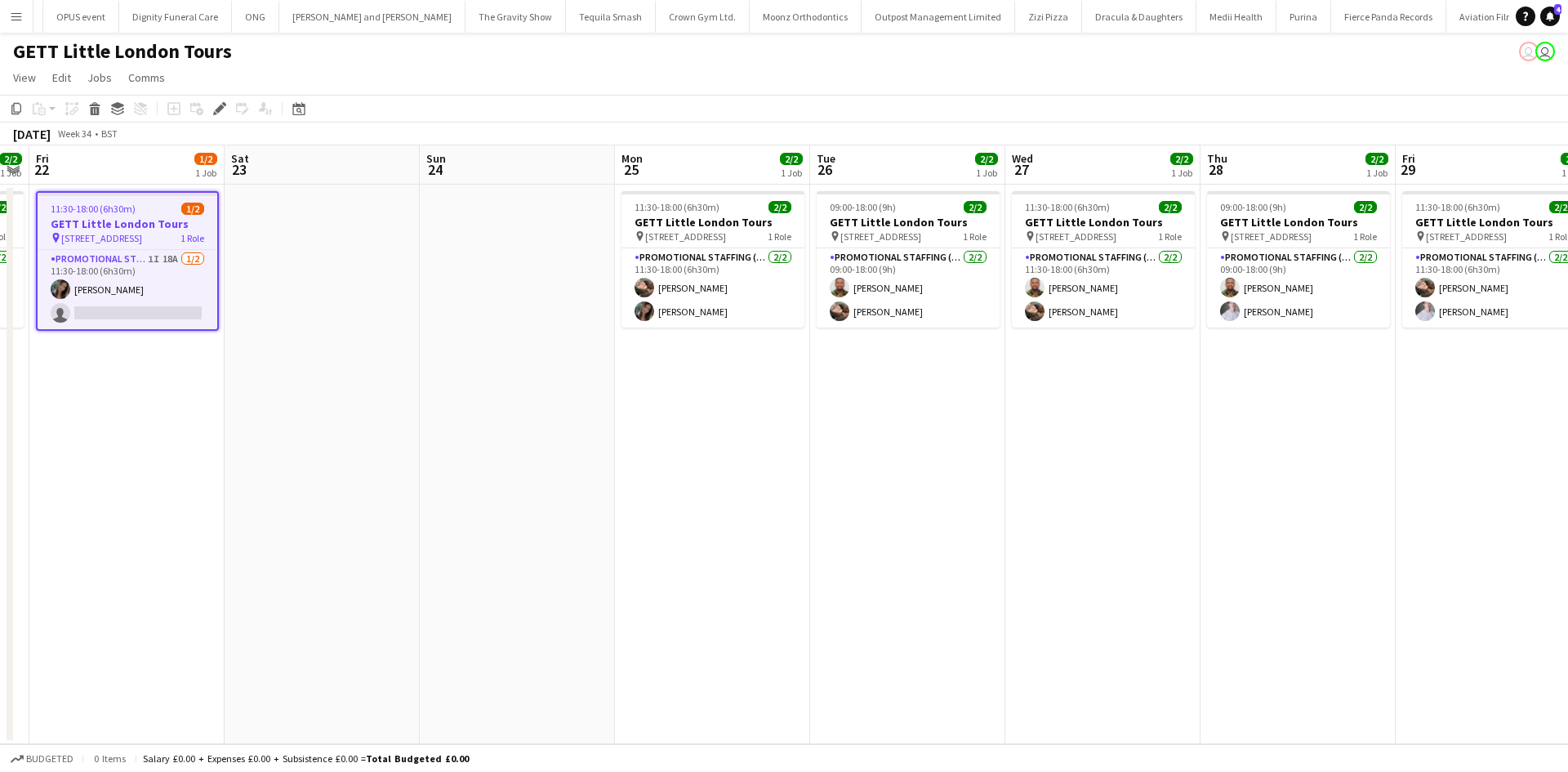
drag, startPoint x: 1209, startPoint y: 520, endPoint x: 709, endPoint y: 458, distance: 503.8
click at [630, 437] on app-calendar-viewport "Mon 18 Tue 19 Wed 20 Thu 21 2/2 1 Job Fri 22 1/2 1 Job Sat 23 Sun 24 Mon 25 2/2…" at bounding box center [784, 444] width 1568 height 599
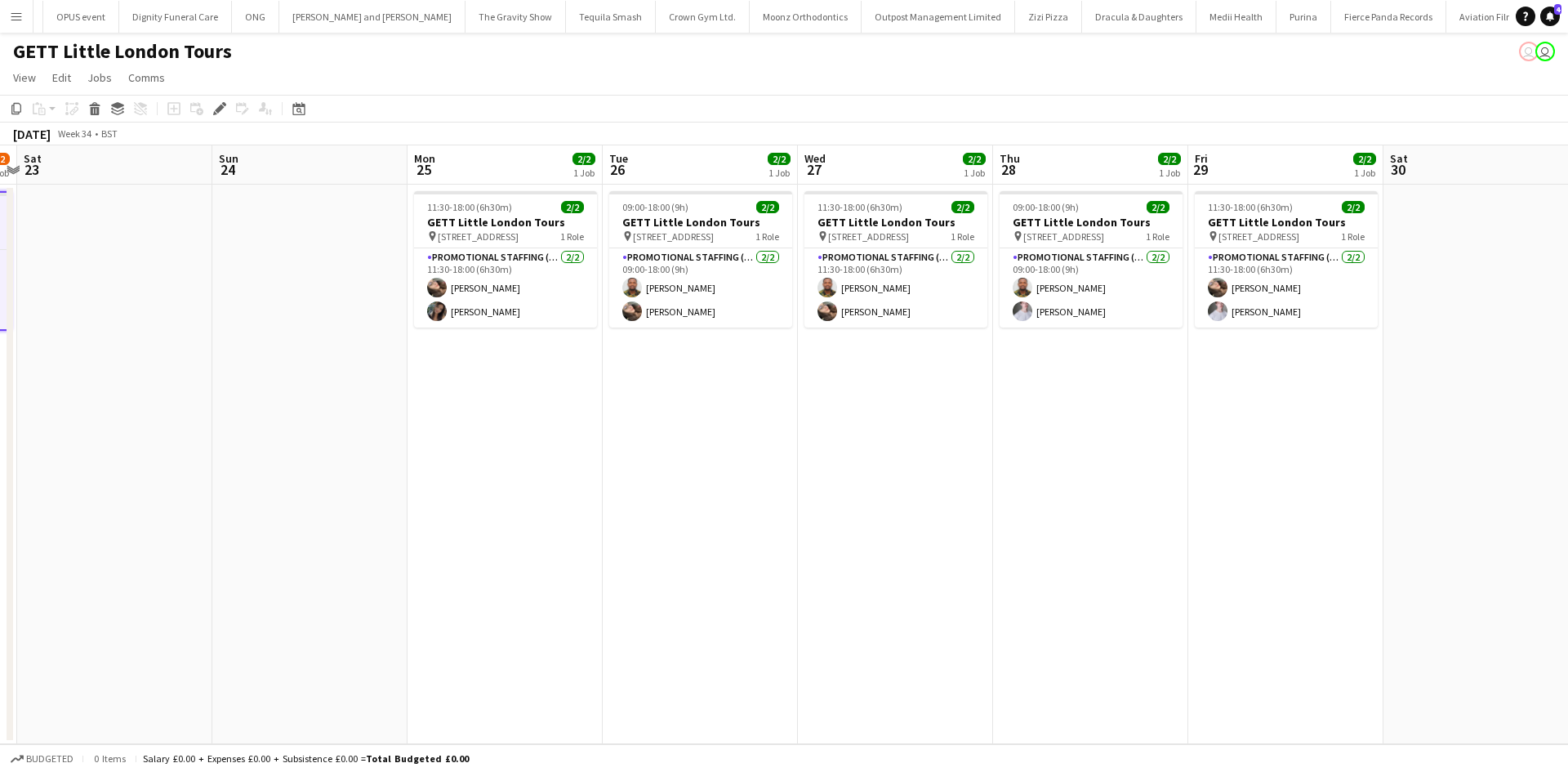
scroll to position [0, 575]
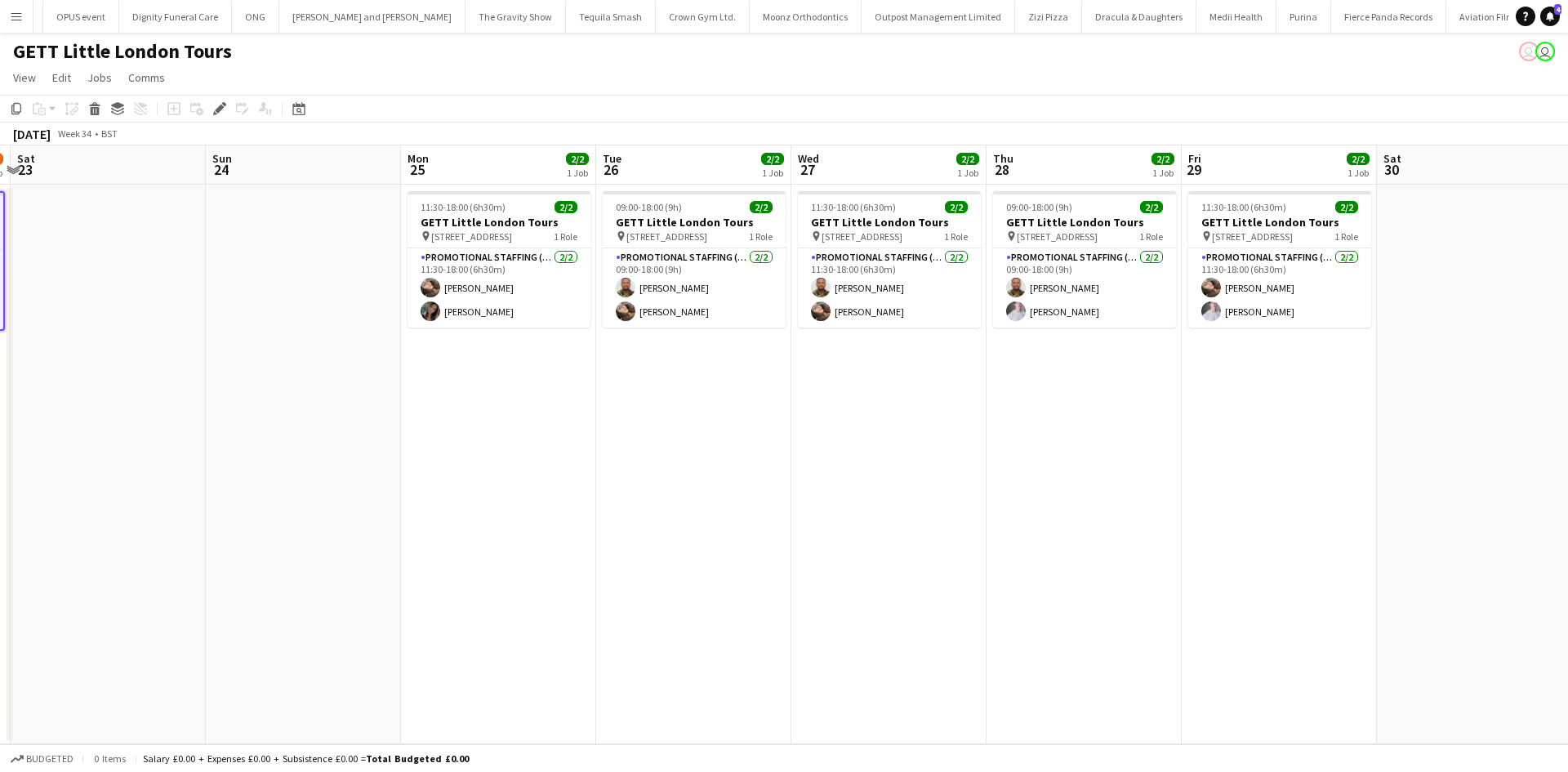
drag, startPoint x: 1151, startPoint y: 474, endPoint x: 936, endPoint y: 482, distance: 215.1
click at [936, 482] on app-calendar-viewport "Wed 20 Thu 21 2/2 1 Job Fri 22 1/2 1 Job Sat 23 Sun 24 Mon 25 2/2 1 Job Tue 26 …" at bounding box center [784, 444] width 1568 height 599
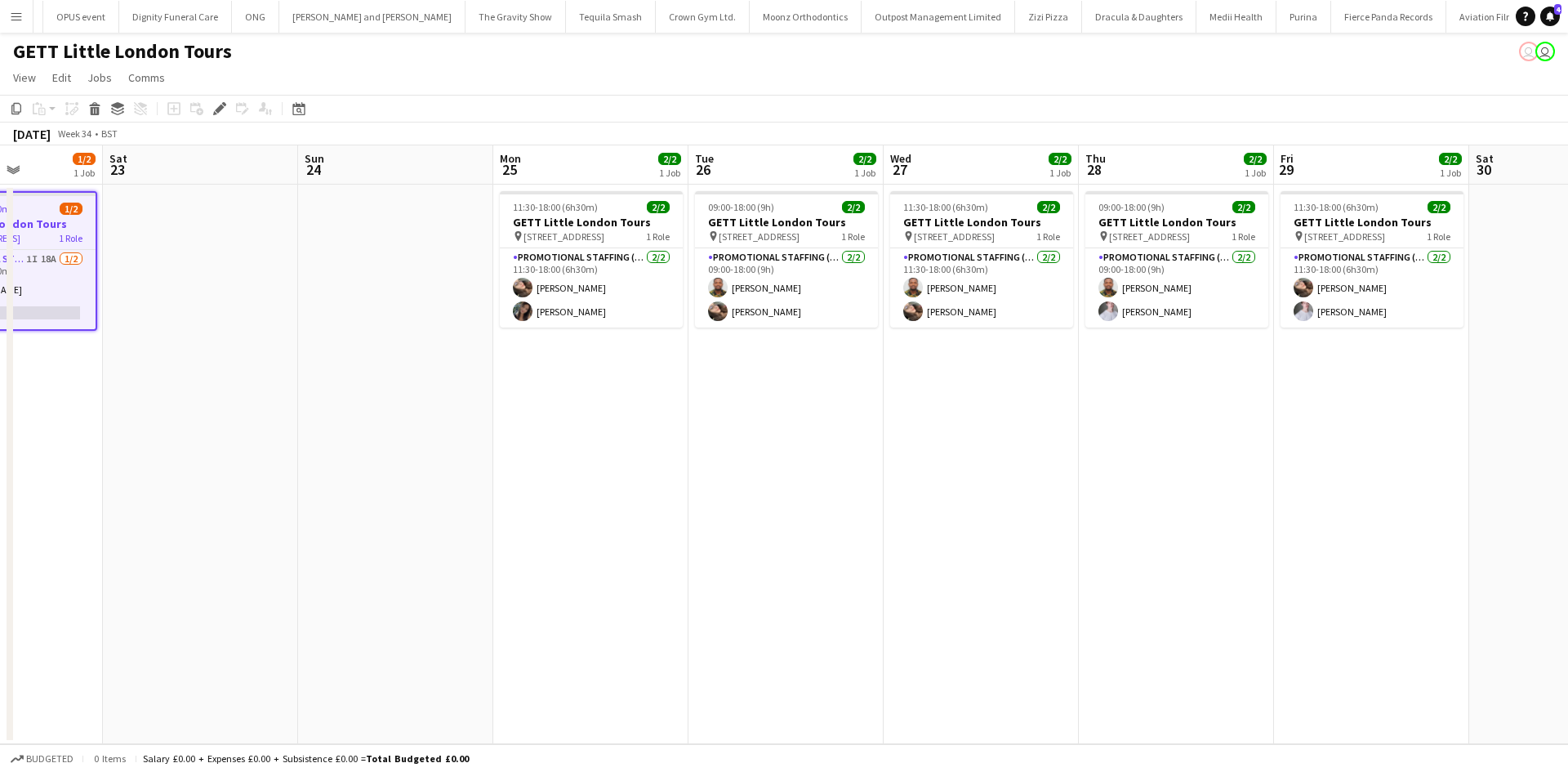
drag, startPoint x: 658, startPoint y: 427, endPoint x: 1233, endPoint y: 522, distance: 582.8
click at [1233, 522] on app-calendar-viewport "Wed 20 Thu 21 2/2 1 Job Fri 22 1/2 1 Job Sat 23 Sun 24 Mon 25 2/2 1 Job Tue 26 …" at bounding box center [784, 444] width 1568 height 599
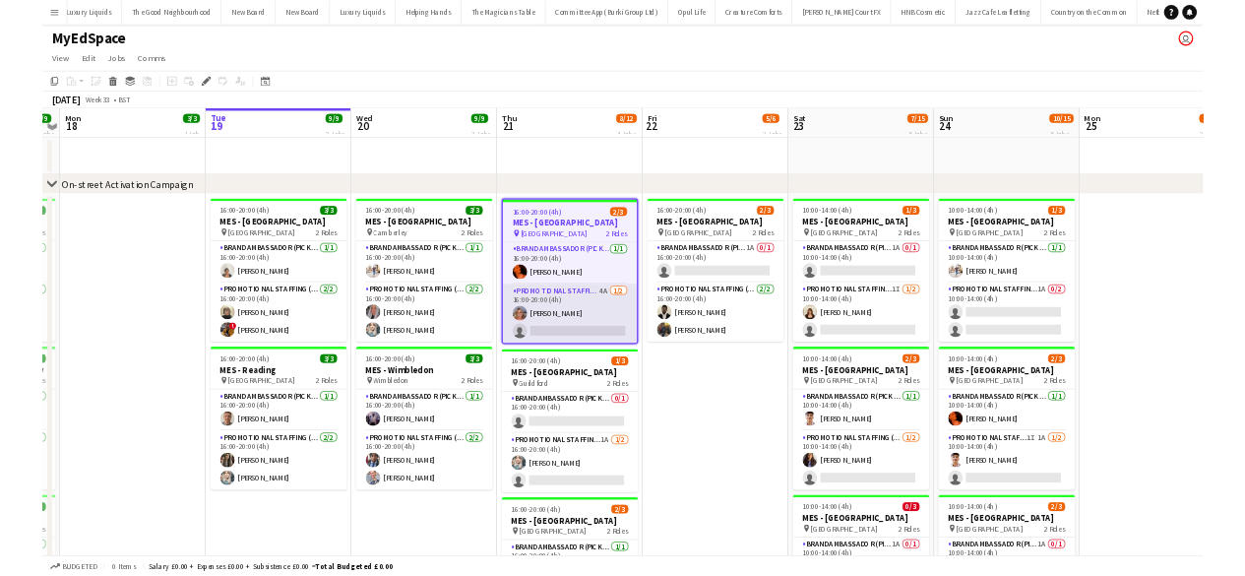
scroll to position [0, 7872]
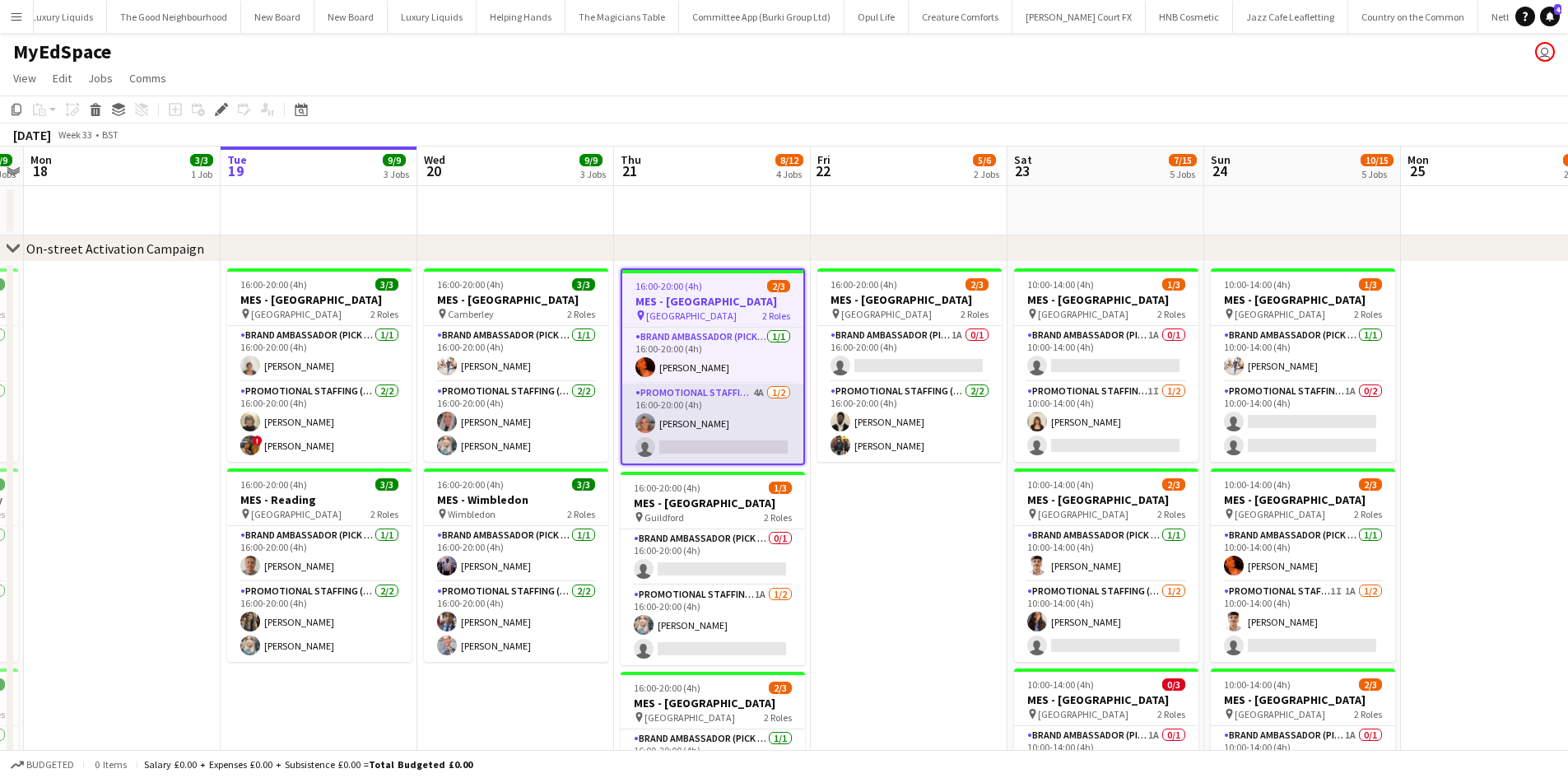
click at [750, 393] on app-card-role "Promotional Staffing (Brand Ambassadors) 4A [DATE] 16:00-20:00 (4h) [PERSON_NAM…" at bounding box center [712, 423] width 181 height 79
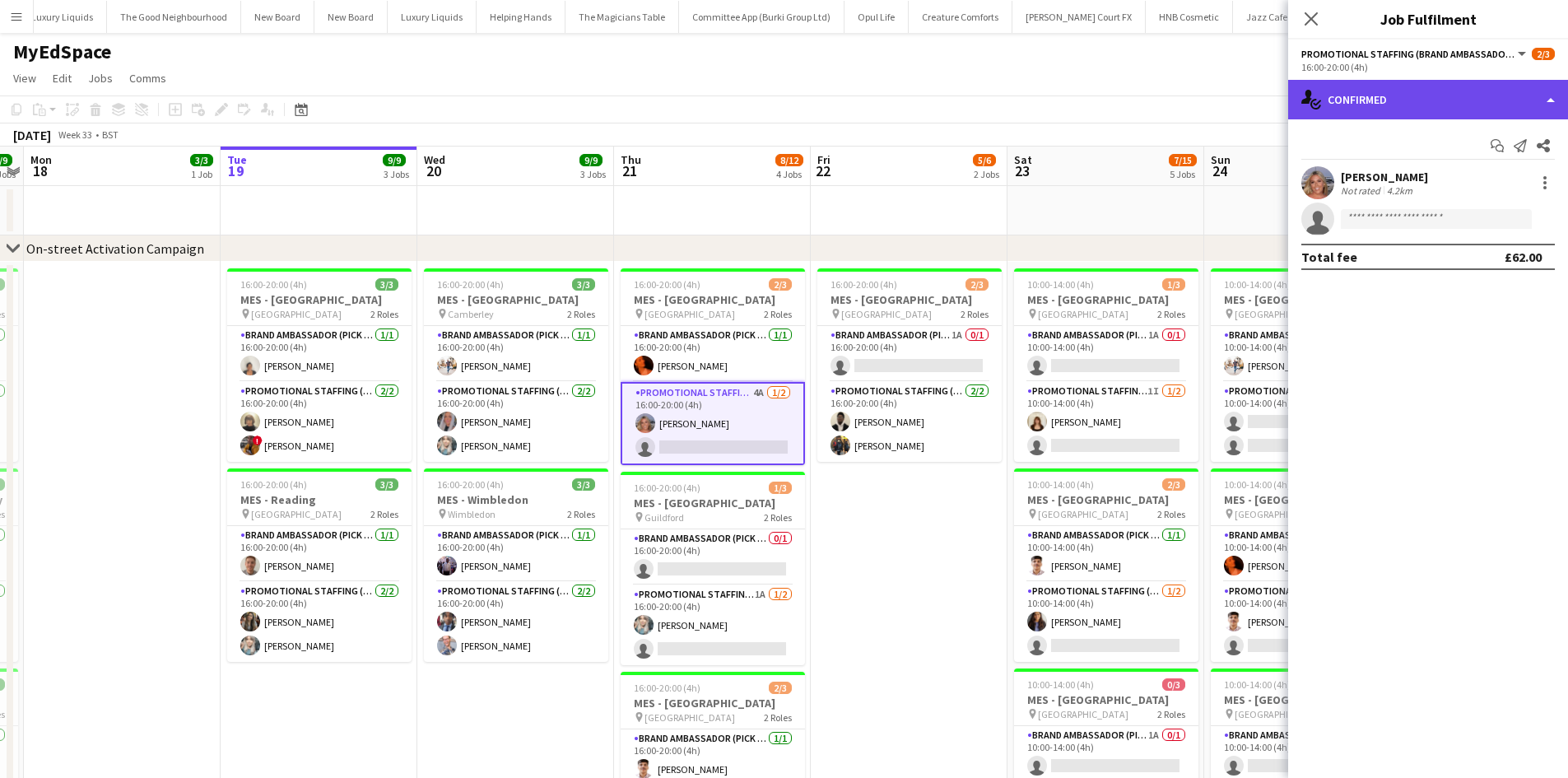
click at [1457, 87] on div "single-neutral-actions-check-2 Confirmed" at bounding box center [1428, 99] width 280 height 39
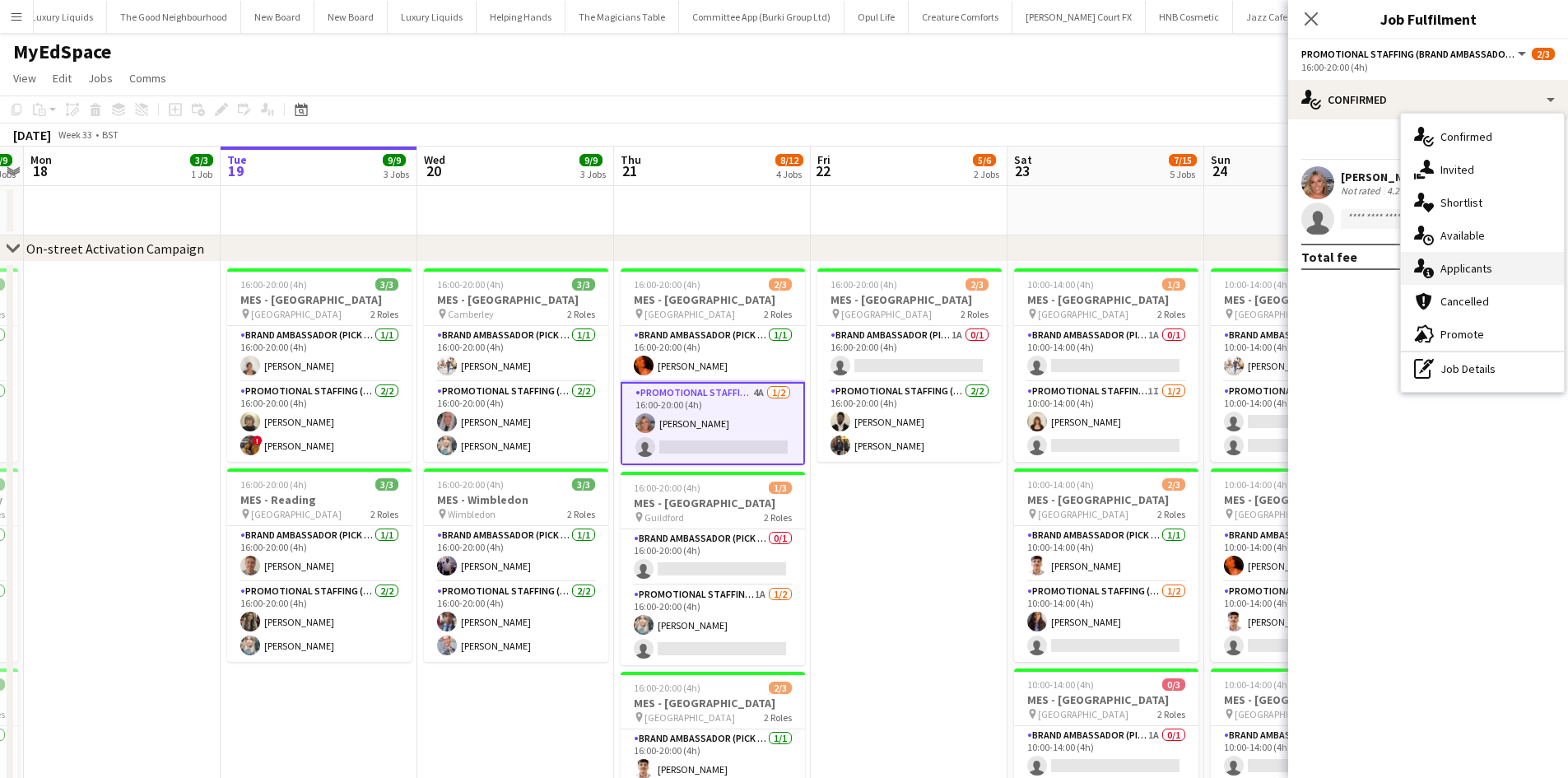
click at [1502, 261] on div "single-neutral-actions-information Applicants" at bounding box center [1482, 268] width 163 height 33
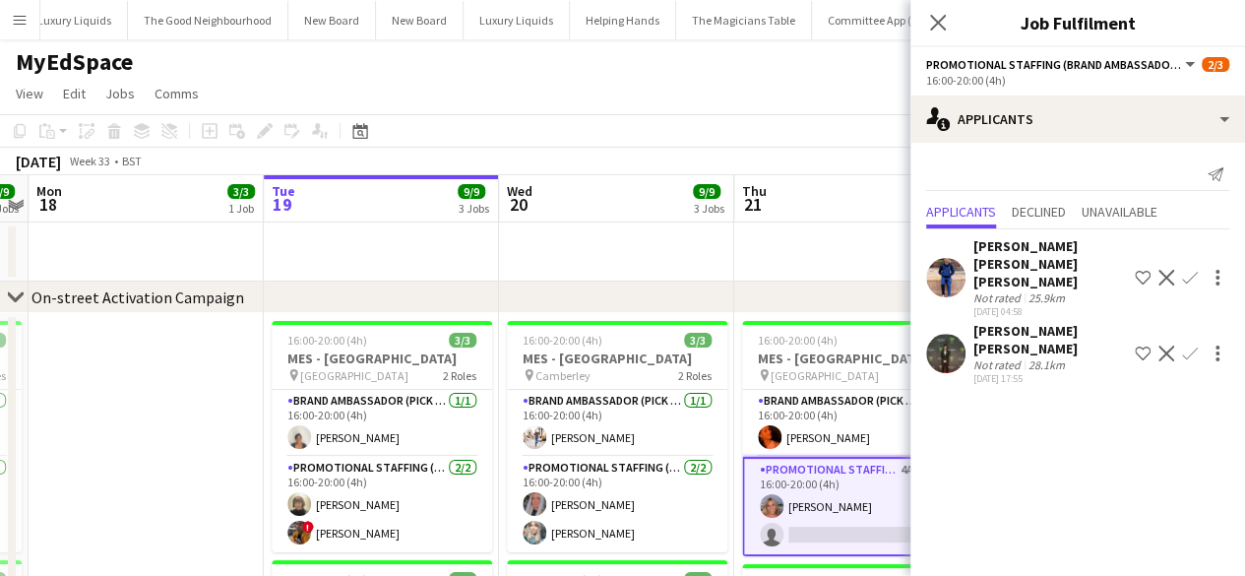
scroll to position [0, 677]
